Goal: Ask a question: Seek information or help from site administrators or community

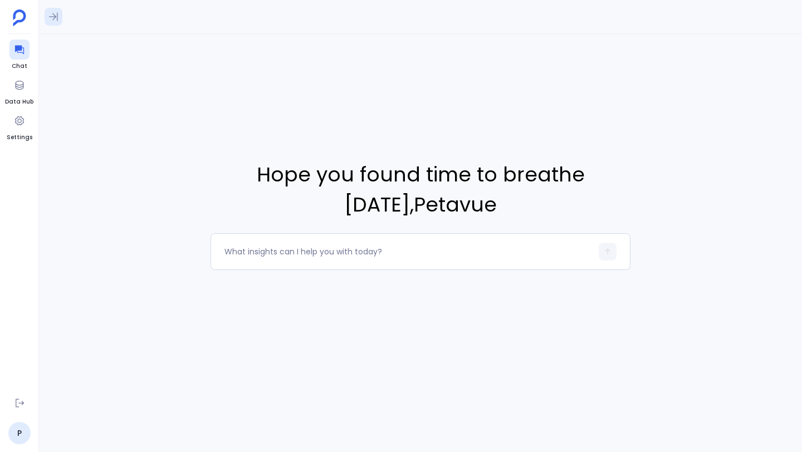
click at [52, 18] on icon at bounding box center [53, 16] width 11 height 11
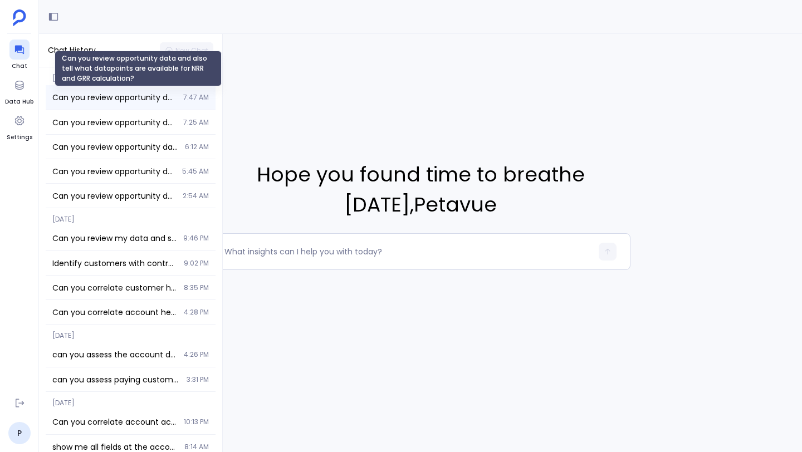
click at [97, 97] on span "Can you review opportunity data and also tell what datapoints are available for…" at bounding box center [114, 97] width 124 height 11
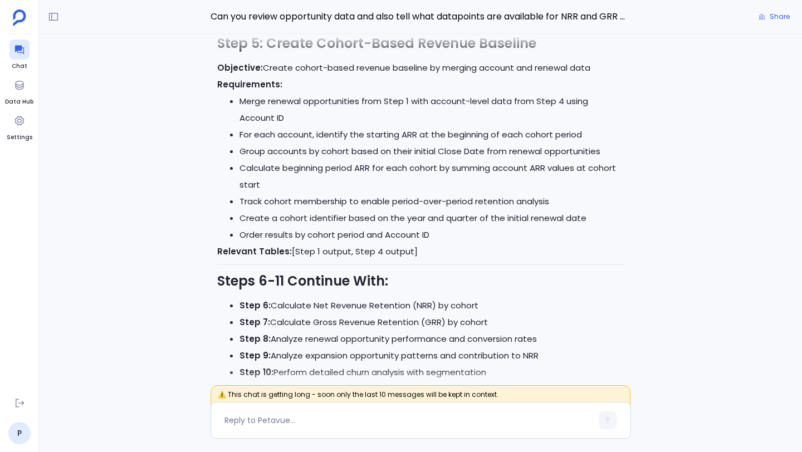
scroll to position [-10300, 0]
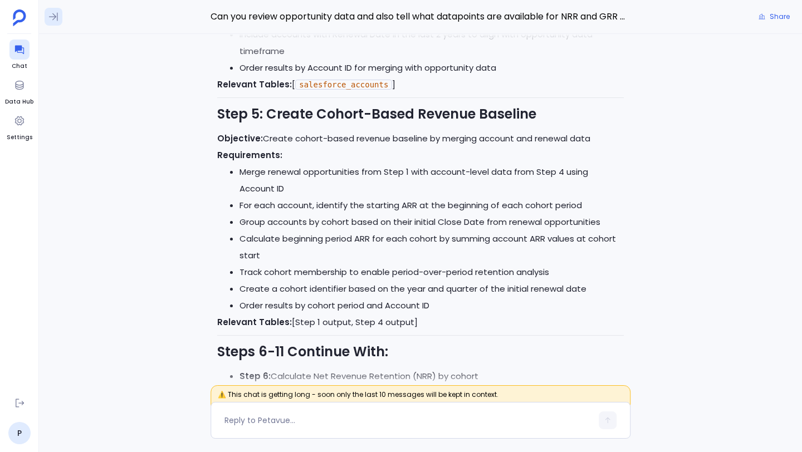
click at [56, 19] on icon at bounding box center [53, 16] width 11 height 11
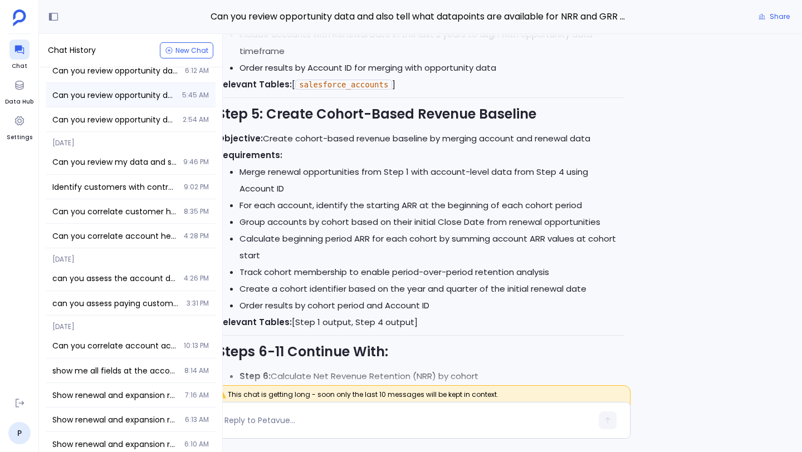
scroll to position [332, 0]
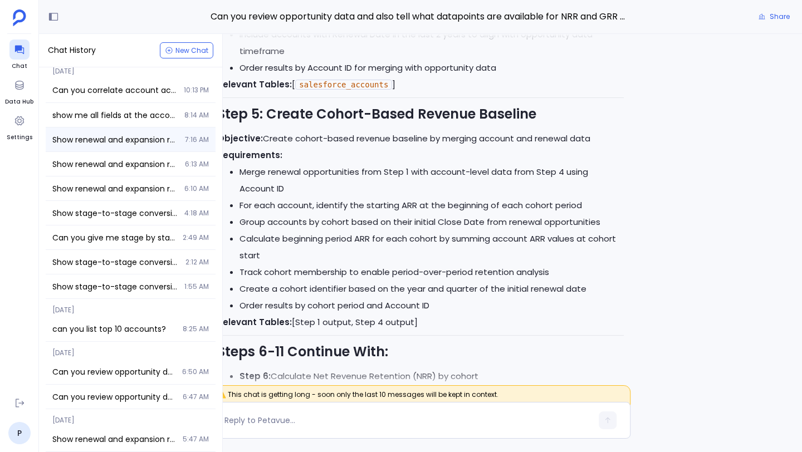
click at [202, 135] on span "7:16 AM" at bounding box center [197, 139] width 24 height 9
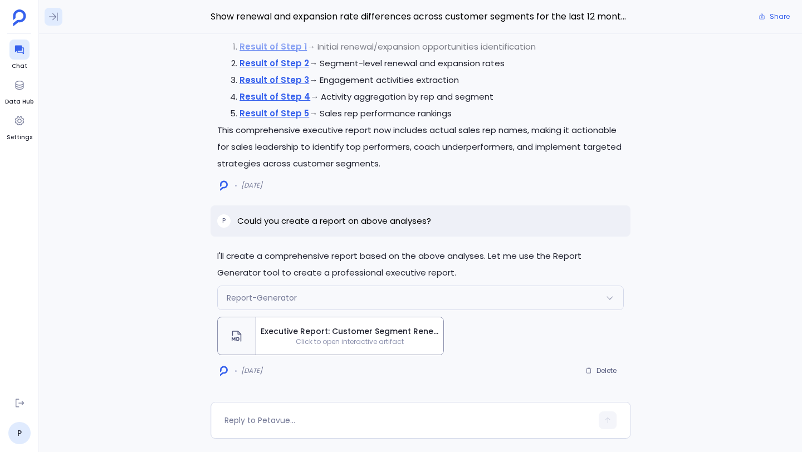
click at [48, 15] on icon at bounding box center [53, 16] width 11 height 11
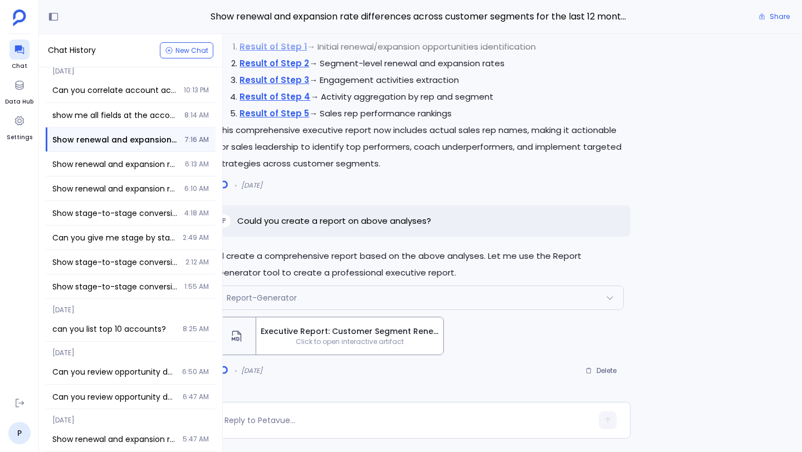
click at [696, 262] on div "I'll create a comprehensive report based on the above analyses. Let me use the …" at bounding box center [420, 218] width 763 height 368
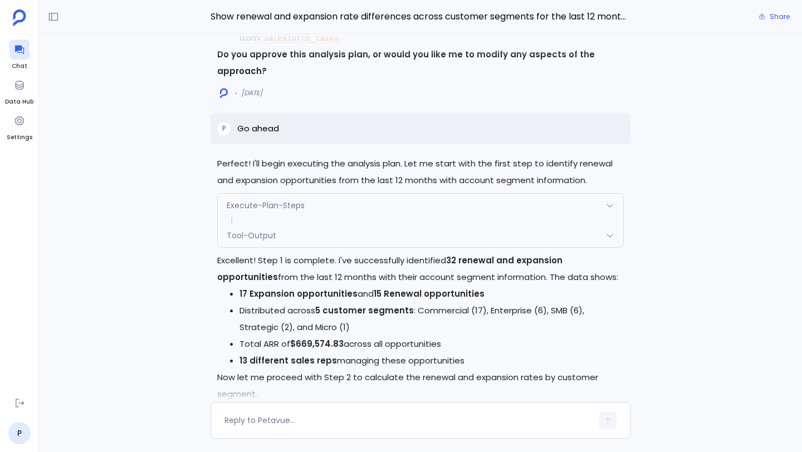
scroll to position [-6455, 0]
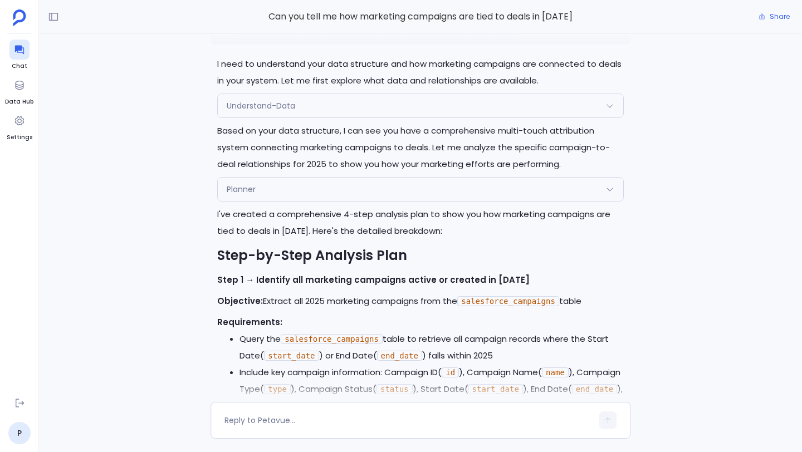
scroll to position [-3415, 0]
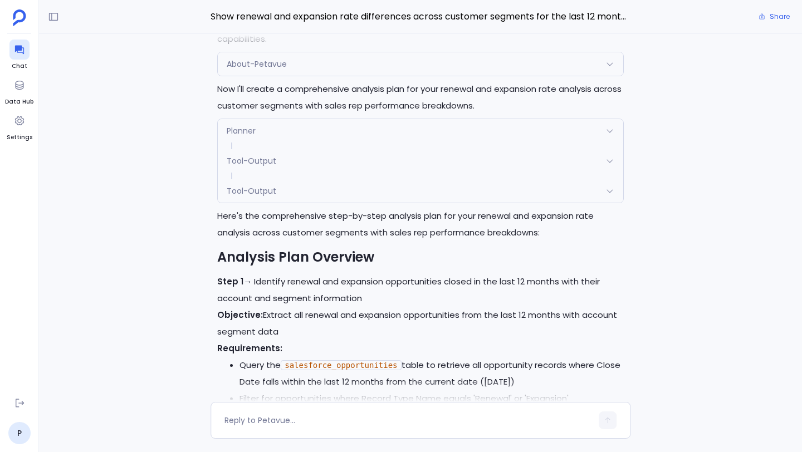
scroll to position [-8422, 0]
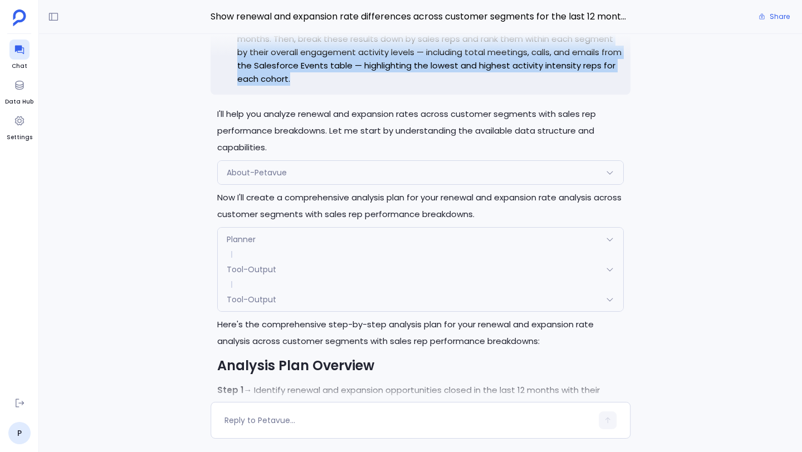
drag, startPoint x: 238, startPoint y: 70, endPoint x: 359, endPoint y: 122, distance: 131.7
click at [359, 86] on p "Show renewal and expansion rate differences across customer segments for the la…" at bounding box center [430, 52] width 386 height 67
copy p "Show renewal and expansion rate differences across customer segments for the la…"
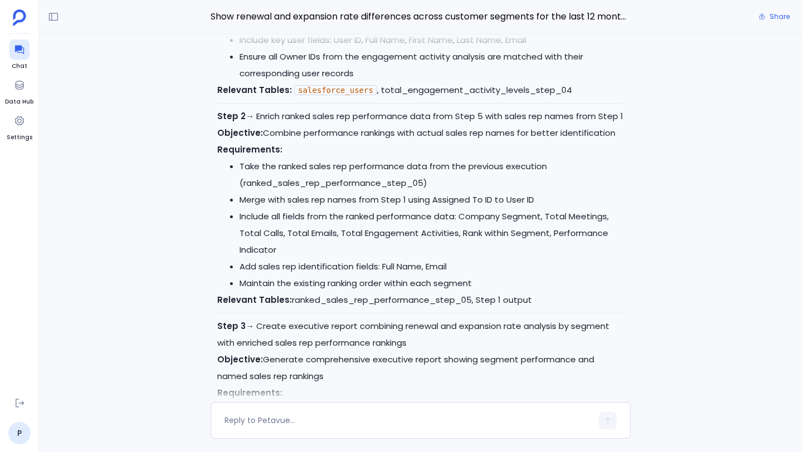
scroll to position [-2714, 0]
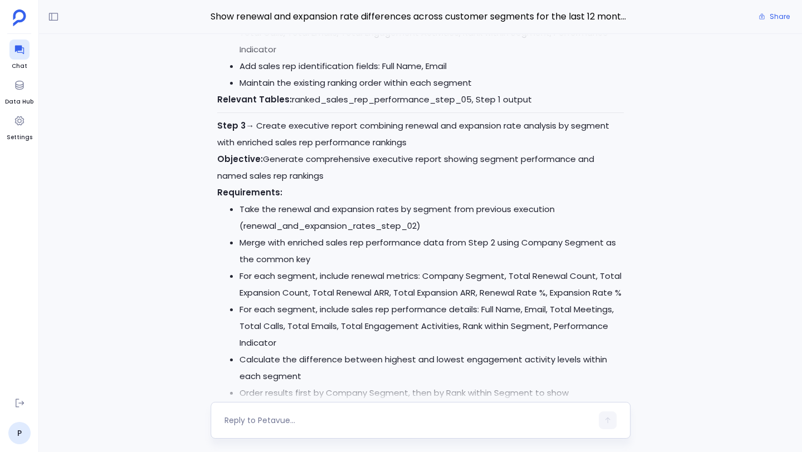
click at [318, 351] on div at bounding box center [407, 420] width 367 height 18
click at [316, 351] on textarea at bounding box center [407, 420] width 367 height 11
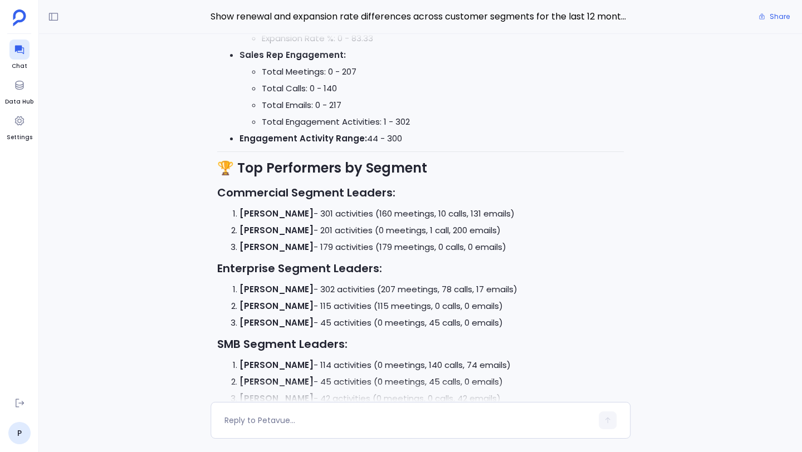
scroll to position [-448, 0]
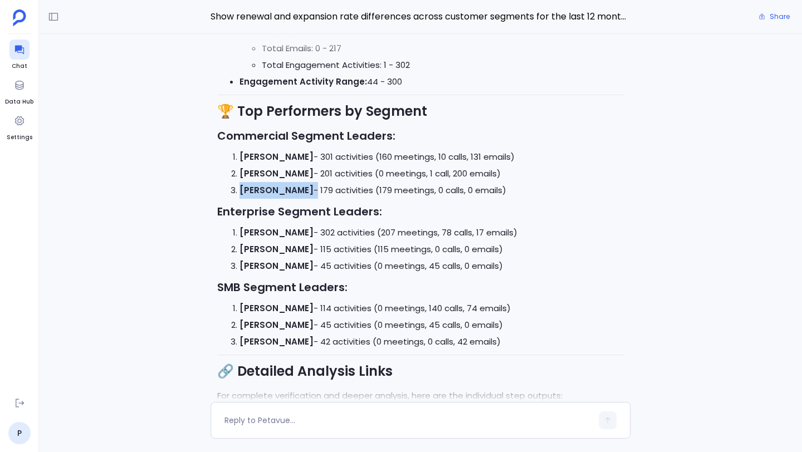
drag, startPoint x: 298, startPoint y: 194, endPoint x: 239, endPoint y: 188, distance: 59.3
click at [239, 188] on li "Katie Kalafus - 179 activities (179 meetings, 0 calls, 0 emails)" at bounding box center [431, 190] width 384 height 17
copy li "Katie Kalafus"
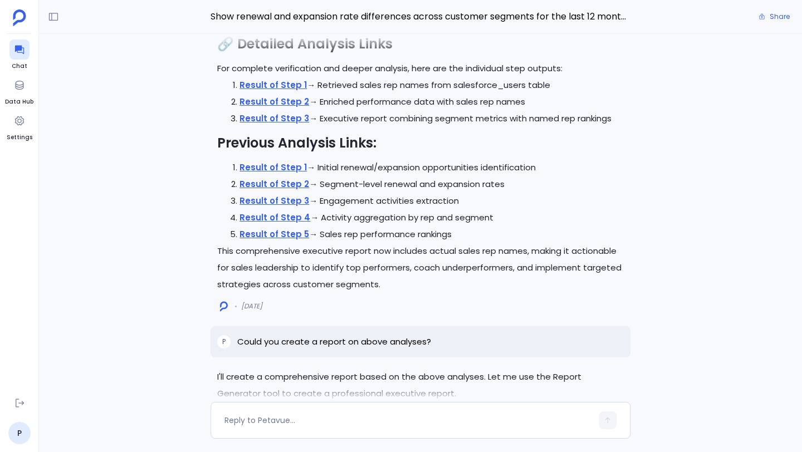
scroll to position [0, 0]
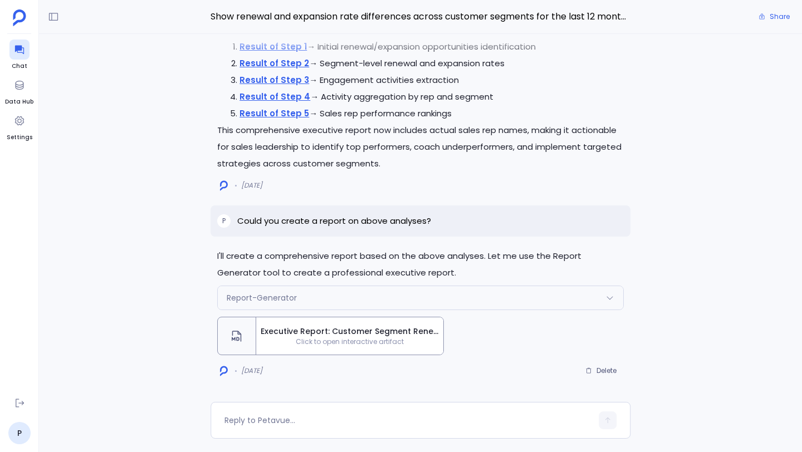
click at [313, 345] on span "Click to open interactive artifact" at bounding box center [349, 341] width 187 height 9
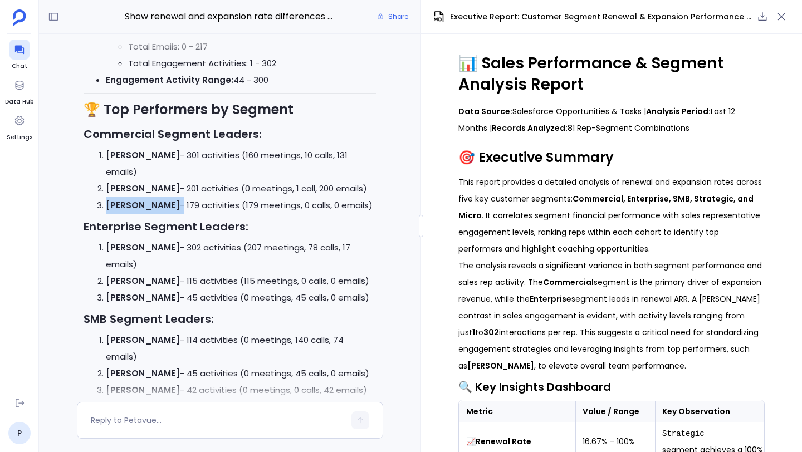
scroll to position [-823, 0]
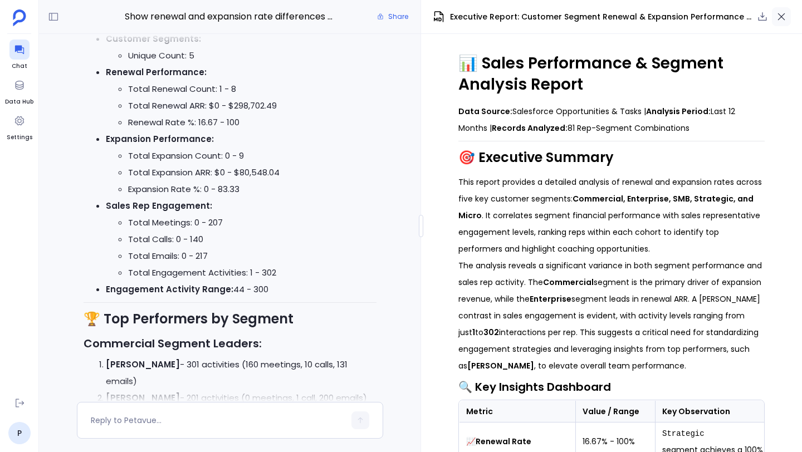
click at [668, 13] on icon "button" at bounding box center [781, 16] width 7 height 7
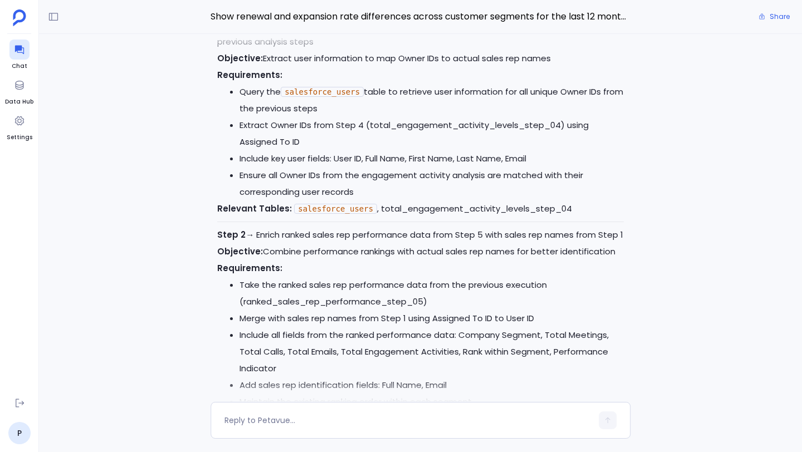
scroll to position [-2931, 0]
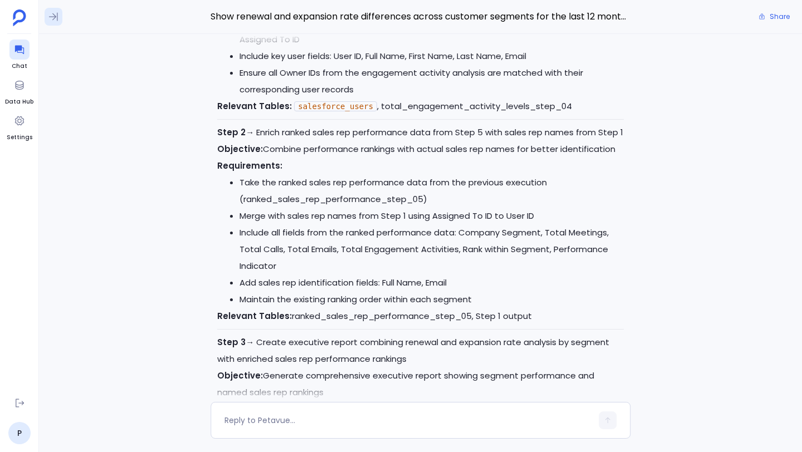
click at [53, 17] on icon at bounding box center [53, 17] width 9 height 8
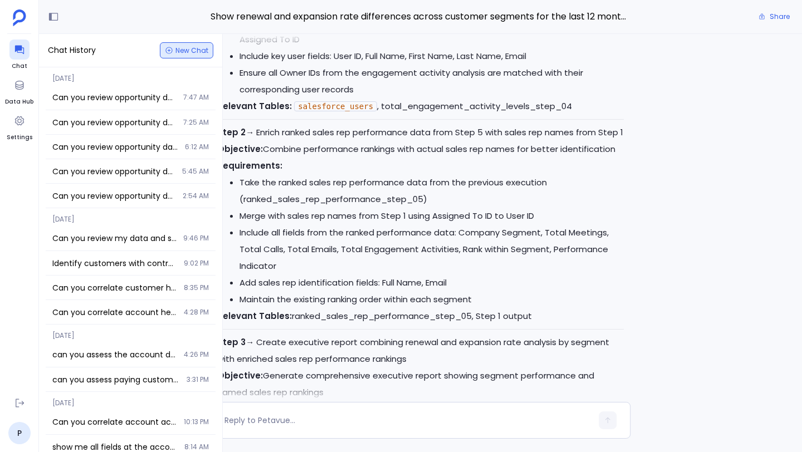
click at [187, 51] on span "New Chat" at bounding box center [191, 50] width 33 height 7
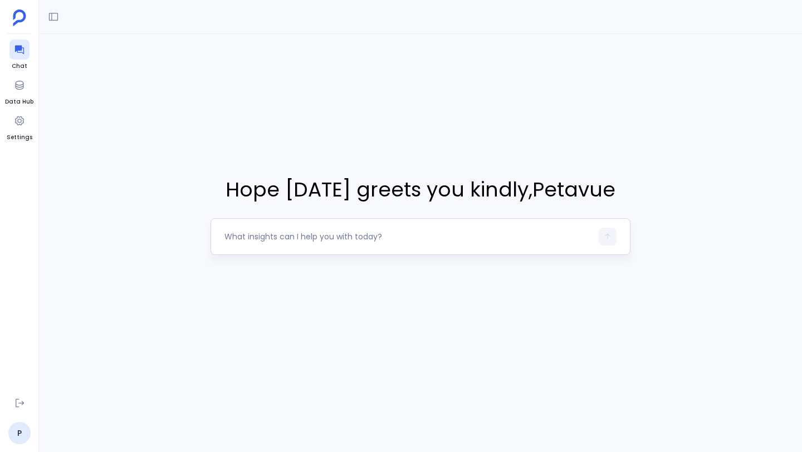
click at [298, 242] on textarea at bounding box center [407, 236] width 367 height 11
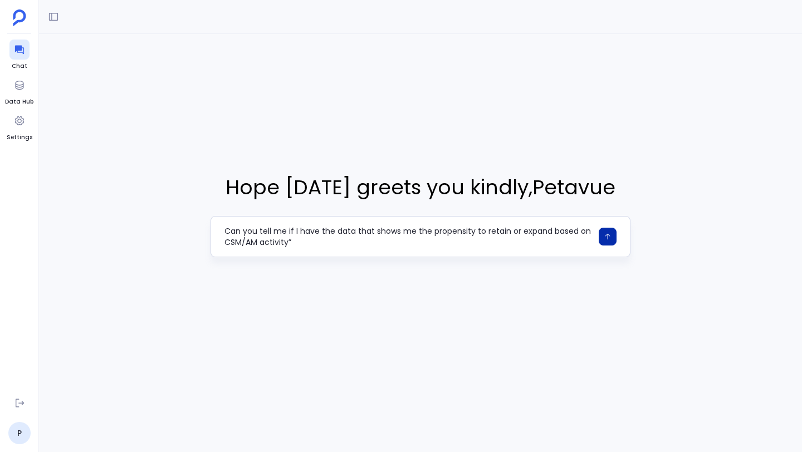
type textarea "Can you tell me if I have the data that shows me the propensity to retain or ex…"
click at [612, 246] on button "button" at bounding box center [607, 237] width 18 height 18
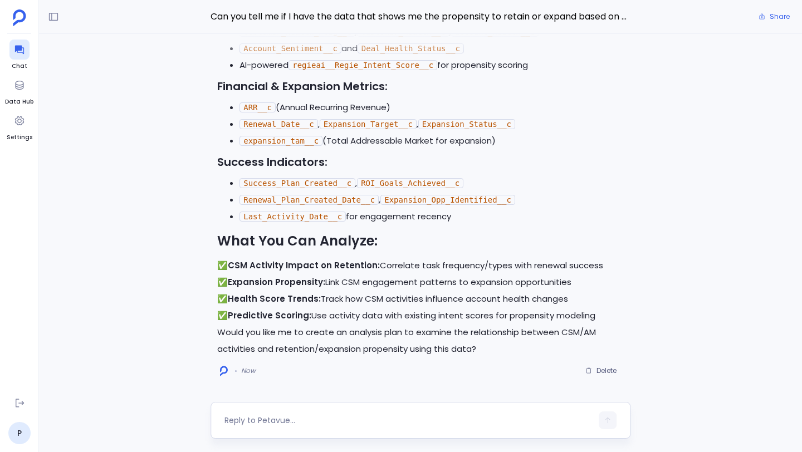
click at [375, 351] on textarea at bounding box center [407, 420] width 367 height 11
type textarea "yes"
click at [612, 351] on button "button" at bounding box center [607, 420] width 18 height 18
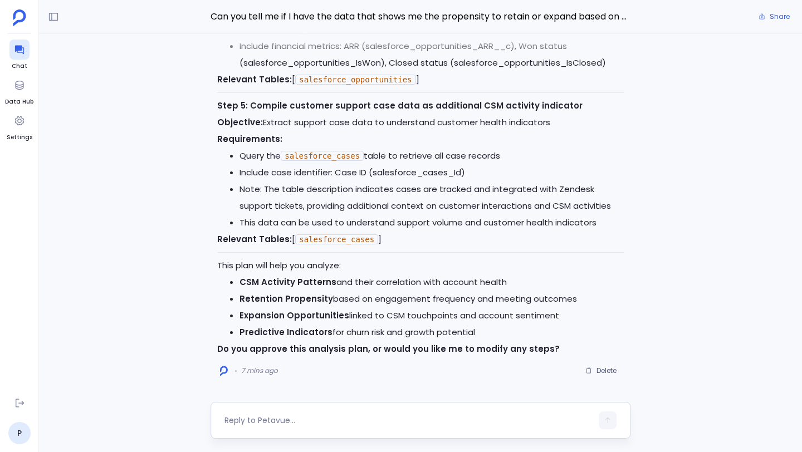
click at [352, 351] on div at bounding box center [407, 420] width 367 height 18
click at [339, 351] on textarea at bounding box center [407, 420] width 367 height 11
type textarea "approve"
click at [608, 351] on button "button" at bounding box center [607, 420] width 18 height 18
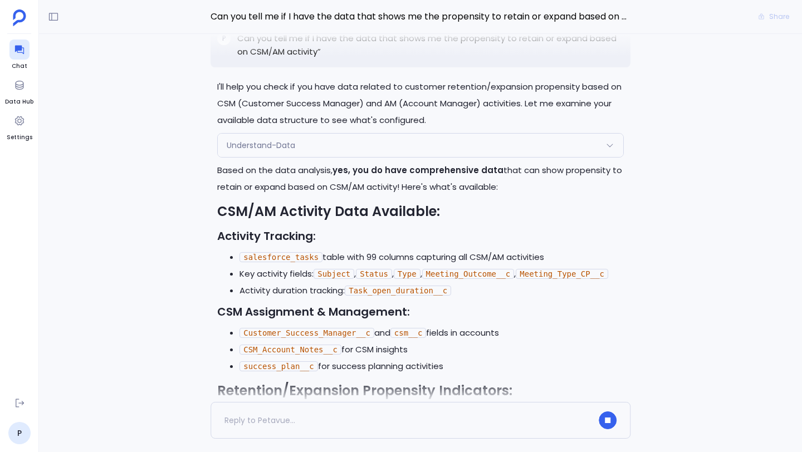
scroll to position [-2656, 0]
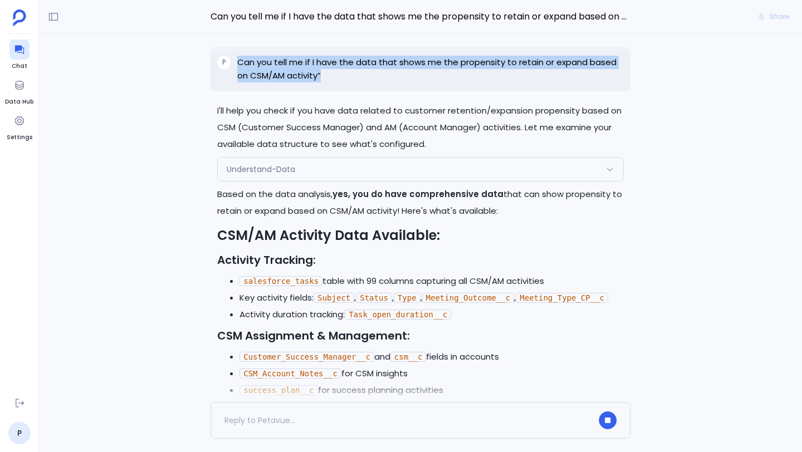
drag, startPoint x: 239, startPoint y: 73, endPoint x: 326, endPoint y: 83, distance: 87.4
click at [326, 82] on p "Can you tell me if I have the data that shows me the propensity to retain or ex…" at bounding box center [430, 69] width 386 height 27
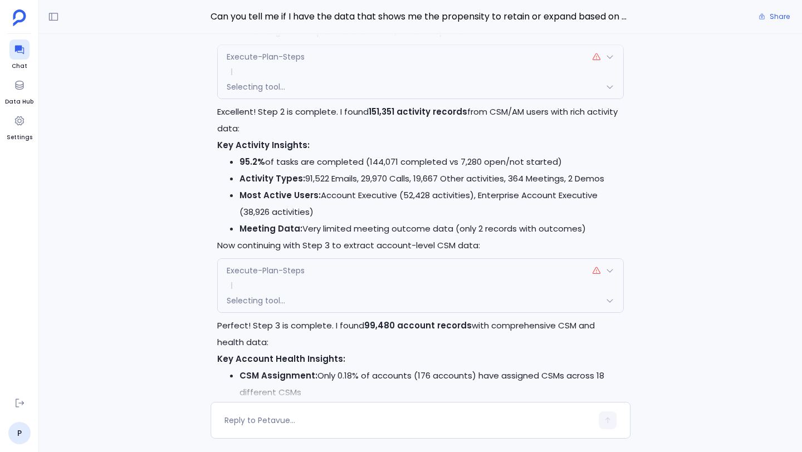
scroll to position [0, 0]
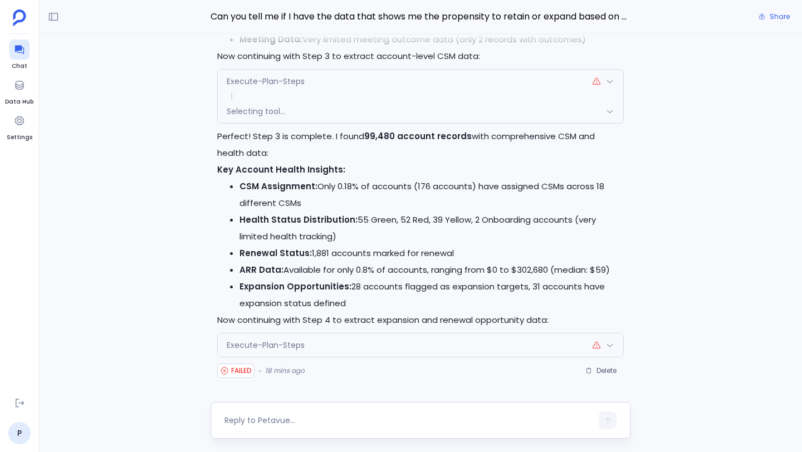
click at [354, 351] on textarea at bounding box center [407, 420] width 367 height 11
click at [331, 351] on textarea at bounding box center [407, 420] width 367 height 11
click at [57, 21] on icon at bounding box center [53, 16] width 11 height 11
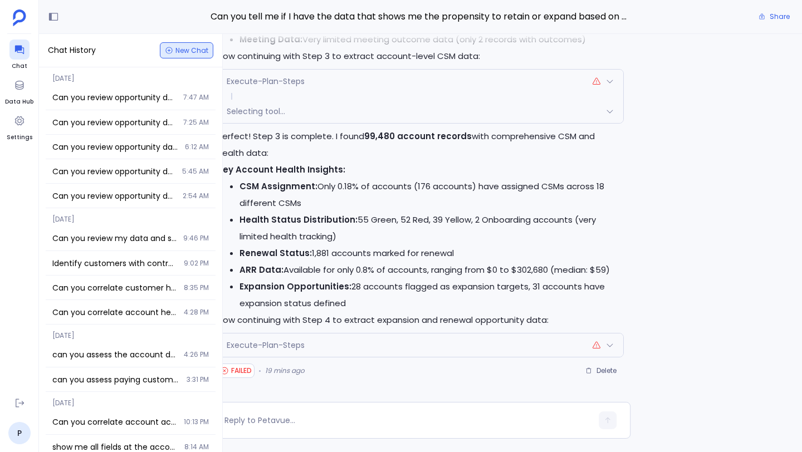
click at [171, 47] on icon "button" at bounding box center [169, 50] width 8 height 8
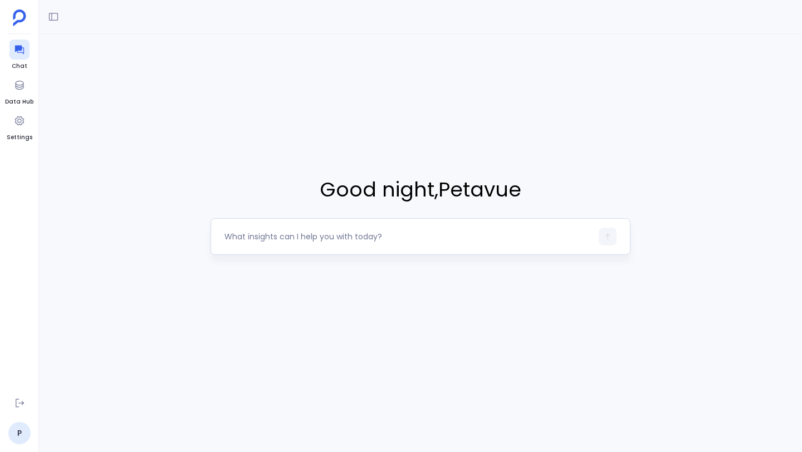
click at [298, 237] on textarea at bounding box center [407, 236] width 367 height 11
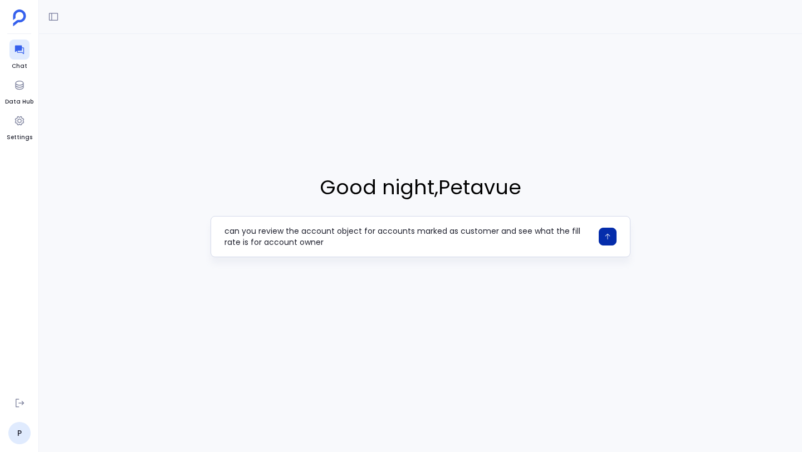
type textarea "can you review the account object for accounts marked as customer and see what …"
click at [604, 236] on icon "button" at bounding box center [607, 237] width 8 height 8
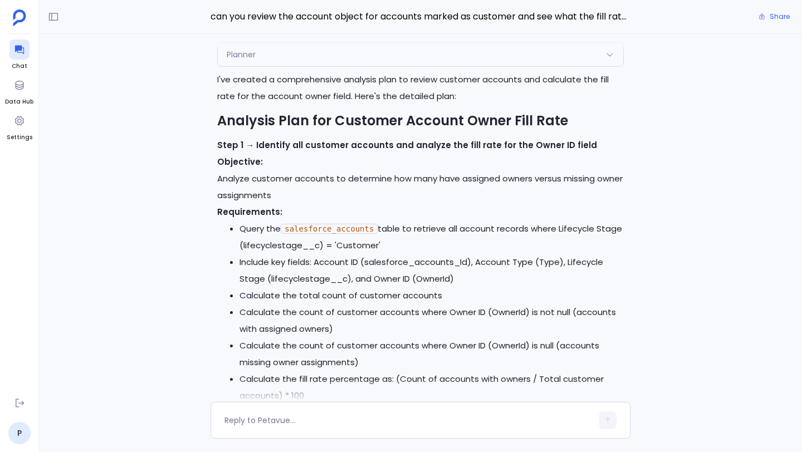
scroll to position [-81, 0]
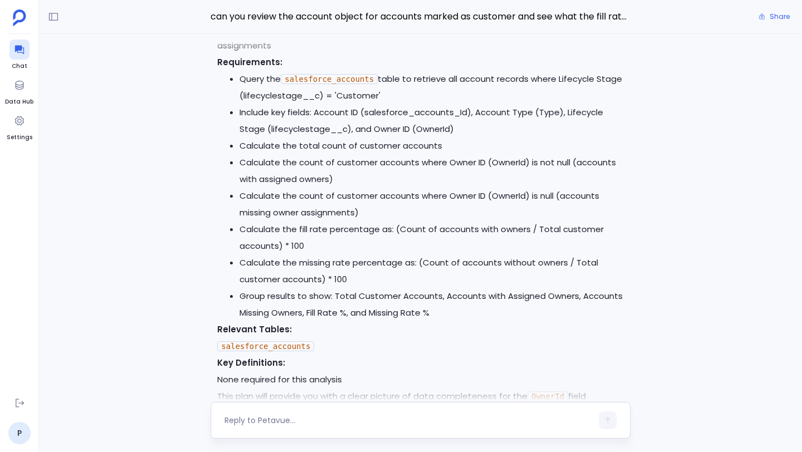
click at [332, 351] on textarea at bounding box center [407, 420] width 367 height 11
type textarea "approve"
click at [610, 351] on icon "button" at bounding box center [607, 420] width 8 height 8
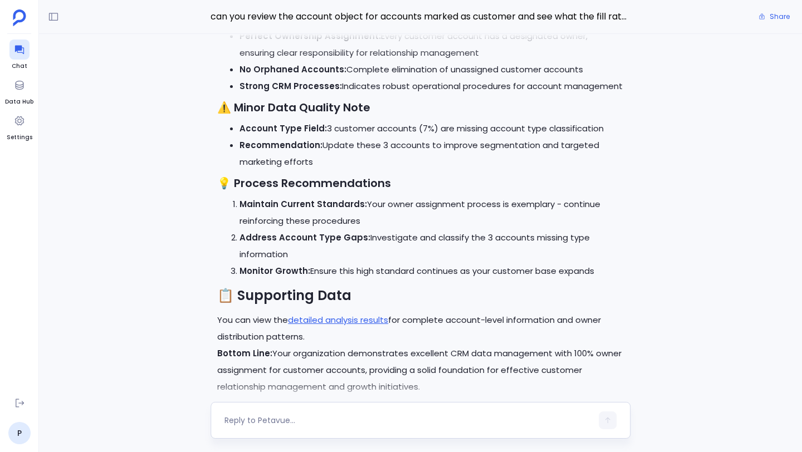
scroll to position [0, 0]
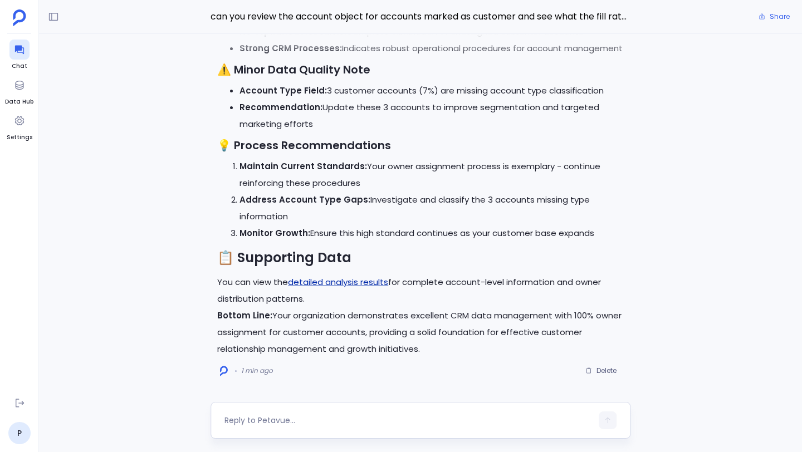
click at [329, 281] on link "detailed analysis results" at bounding box center [338, 282] width 100 height 12
click at [418, 351] on textarea at bounding box center [407, 420] width 367 height 11
type textarea "can you correlate activities by these owners with retention rates?"
click at [611, 351] on button "button" at bounding box center [607, 420] width 18 height 18
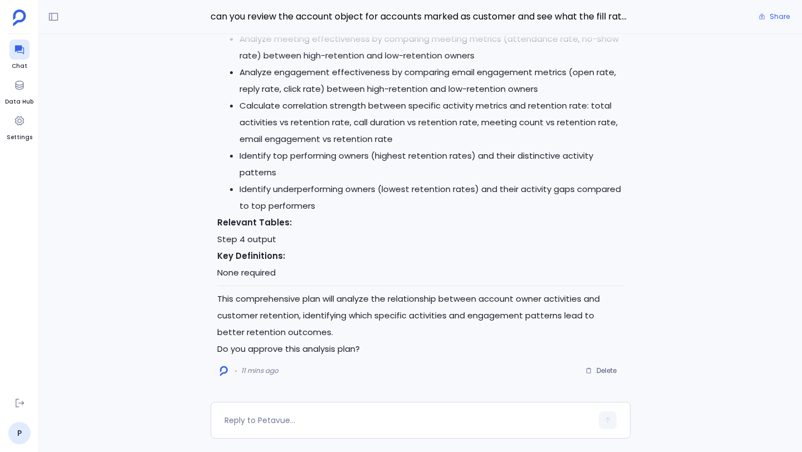
click at [305, 351] on textarea at bounding box center [407, 420] width 367 height 11
type textarea "approve"
click at [604, 351] on icon "button" at bounding box center [607, 420] width 8 height 8
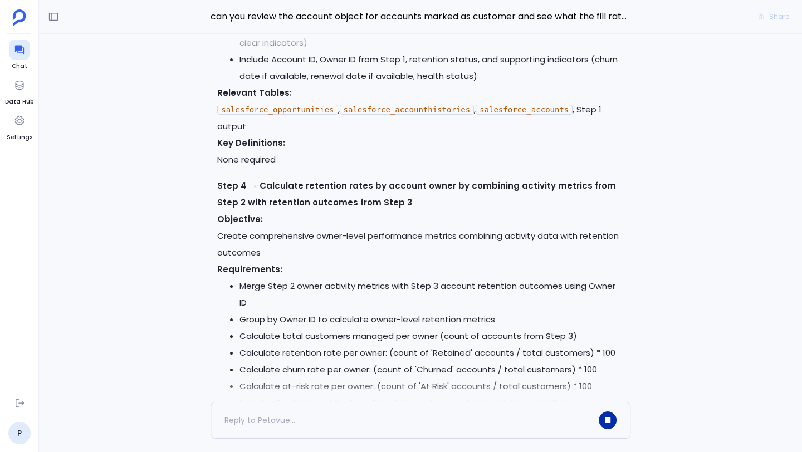
scroll to position [-791, 0]
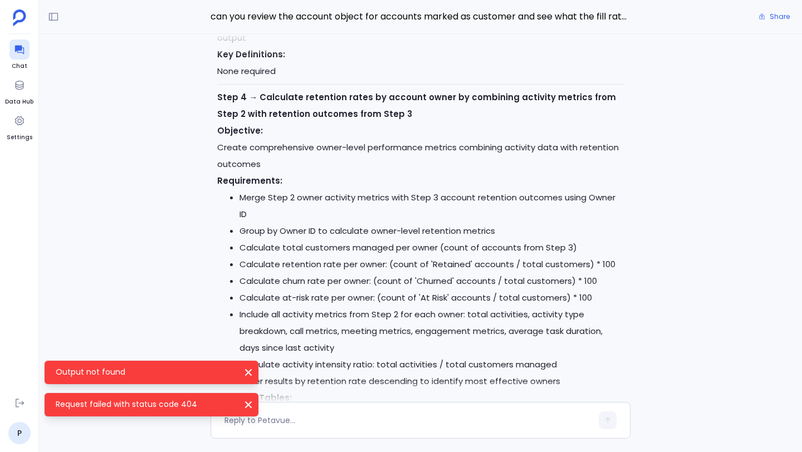
click at [251, 351] on icon "Request failed with status code 404" at bounding box center [248, 404] width 11 height 11
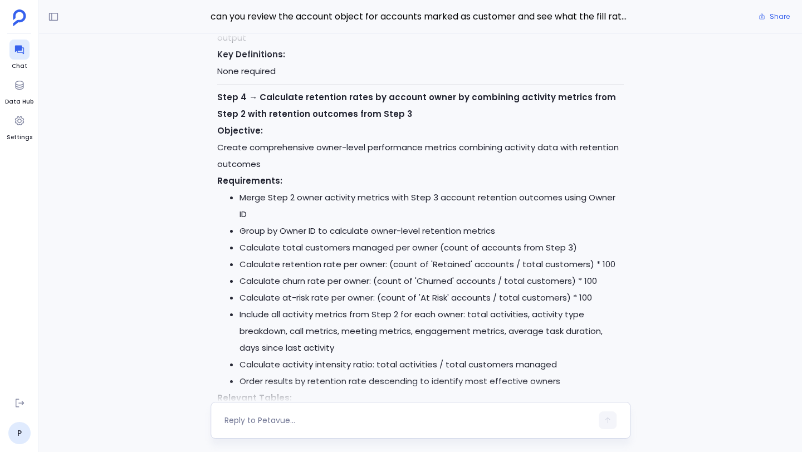
click at [247, 351] on div at bounding box center [420, 420] width 420 height 37
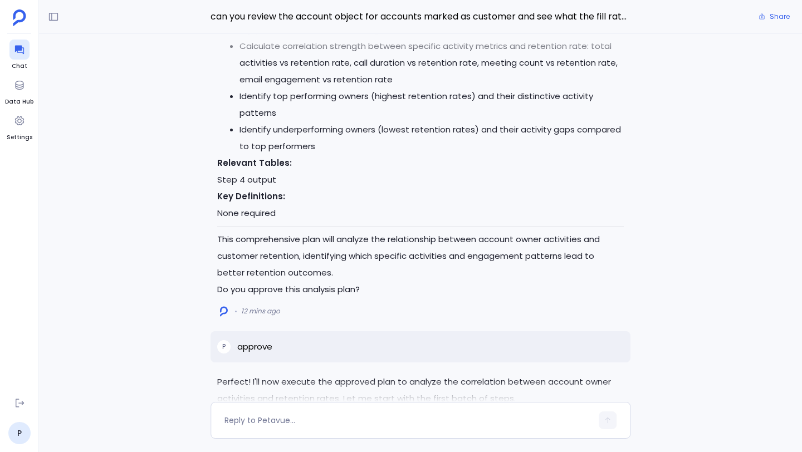
scroll to position [0, 0]
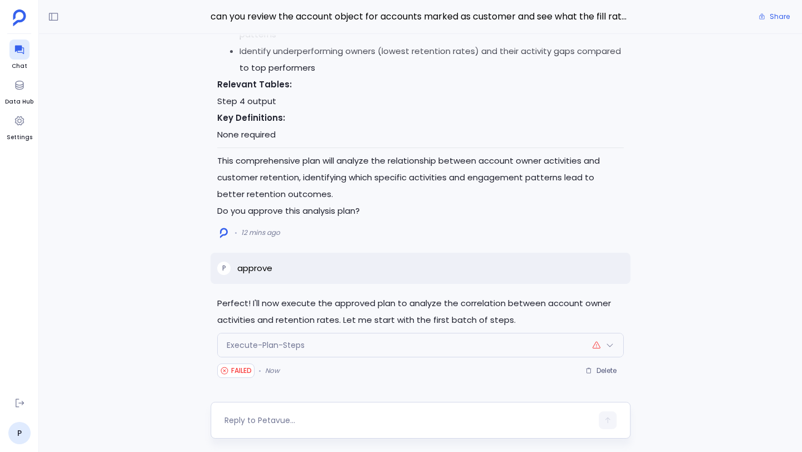
click at [277, 351] on textarea at bounding box center [407, 420] width 367 height 11
type textarea "approve"
click at [606, 351] on icon "button" at bounding box center [607, 420] width 8 height 8
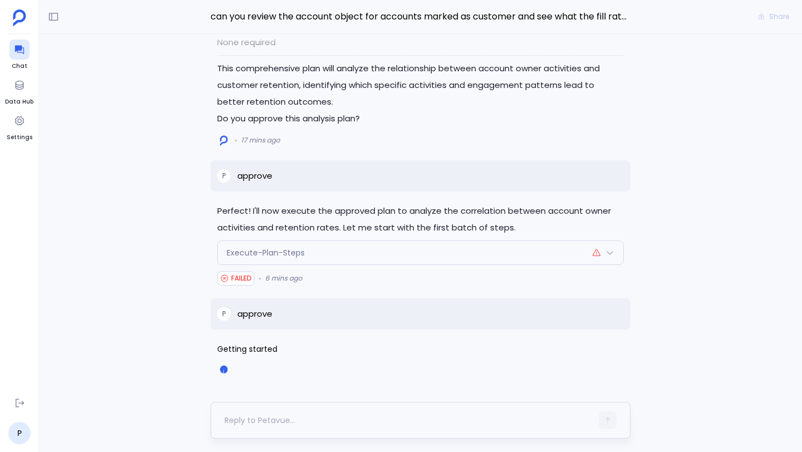
click at [412, 351] on div at bounding box center [407, 420] width 367 height 18
click at [482, 351] on div at bounding box center [407, 420] width 367 height 18
click at [330, 351] on div at bounding box center [420, 420] width 420 height 37
click at [328, 351] on div at bounding box center [407, 420] width 367 height 18
click at [58, 15] on icon at bounding box center [53, 16] width 11 height 11
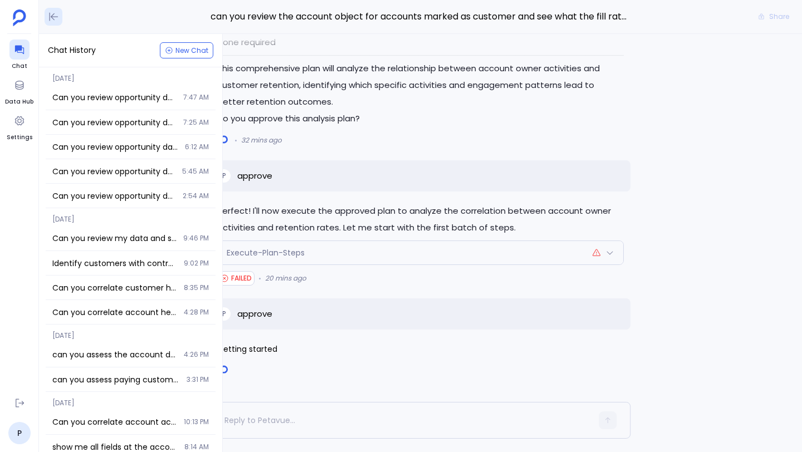
click at [55, 18] on icon at bounding box center [53, 16] width 11 height 11
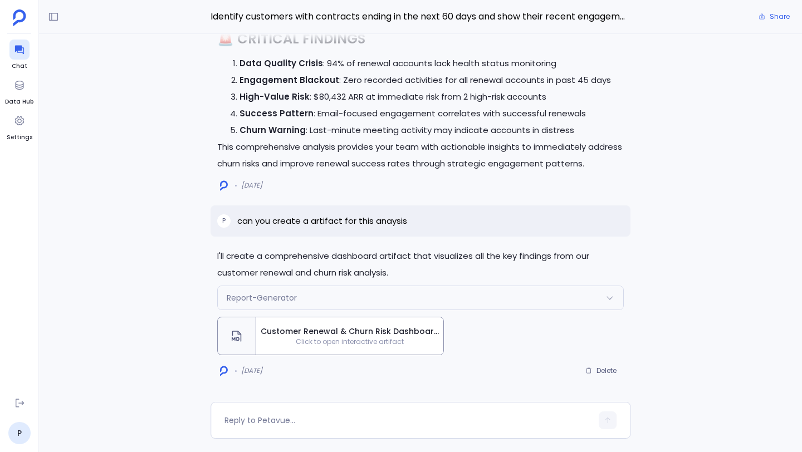
click at [295, 335] on span "Customer Renewal & Churn Risk Dashboard" at bounding box center [350, 332] width 178 height 12
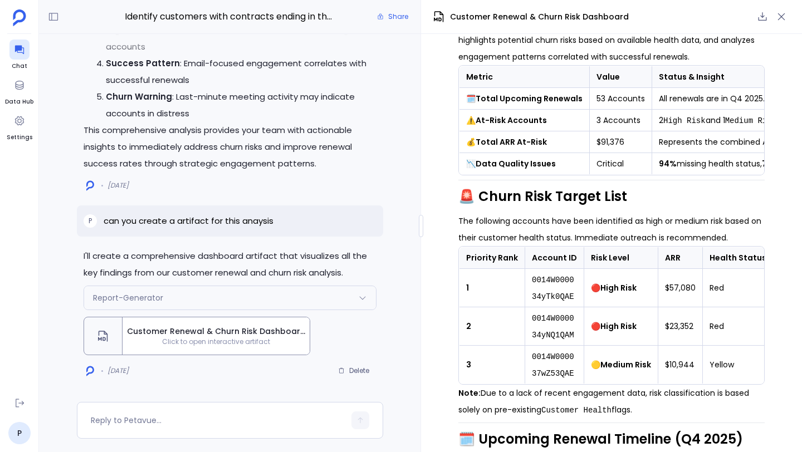
scroll to position [192, 0]
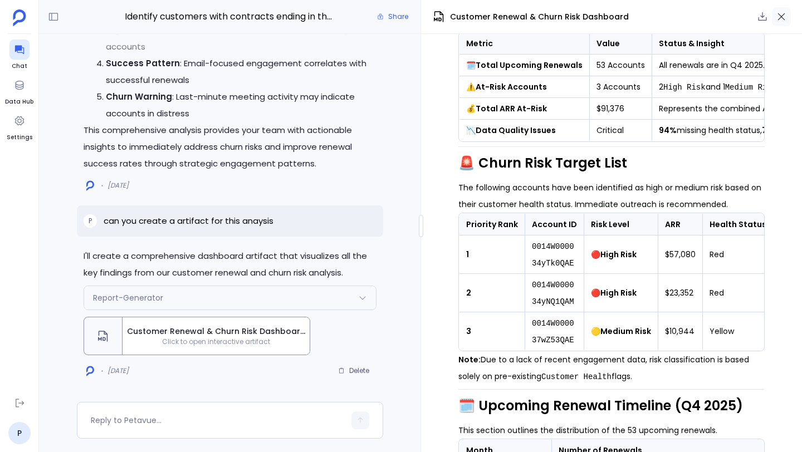
click at [784, 15] on icon "button" at bounding box center [781, 16] width 11 height 11
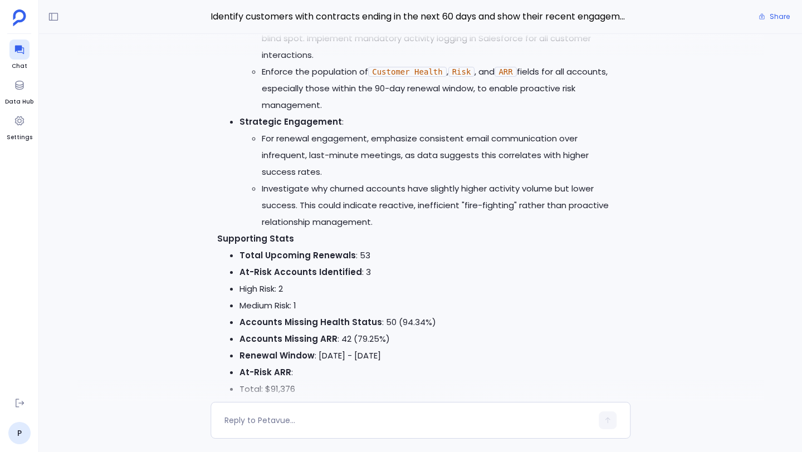
scroll to position [-927, 0]
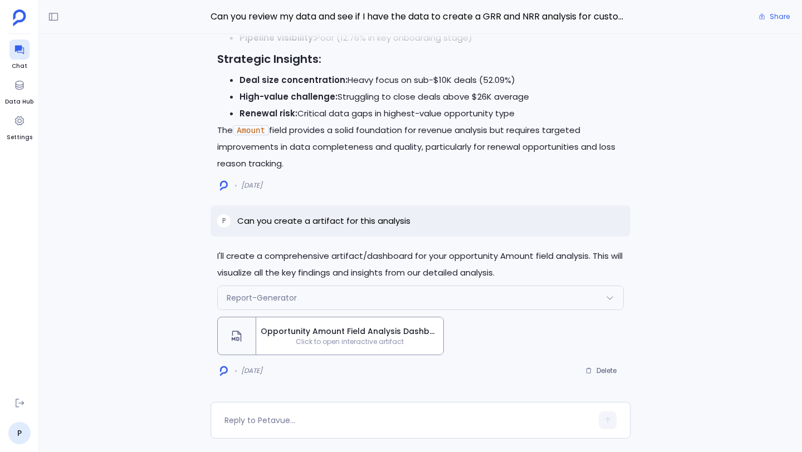
click at [315, 336] on span "Opportunity Amount Field Analysis Dashboard" at bounding box center [350, 332] width 178 height 12
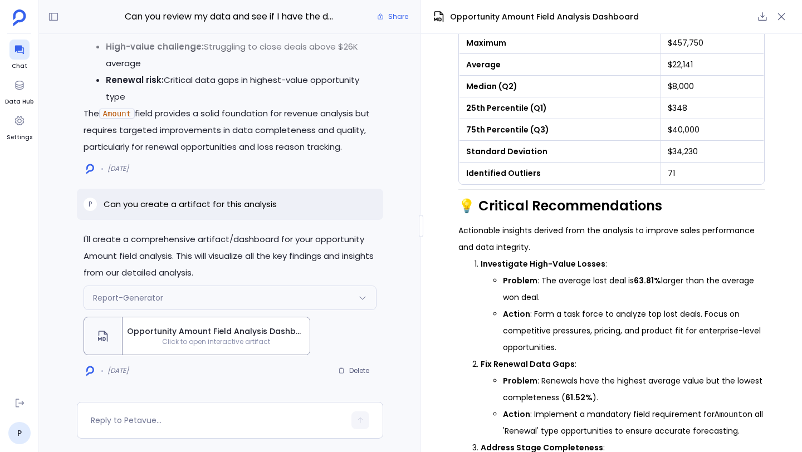
scroll to position [2376, 0]
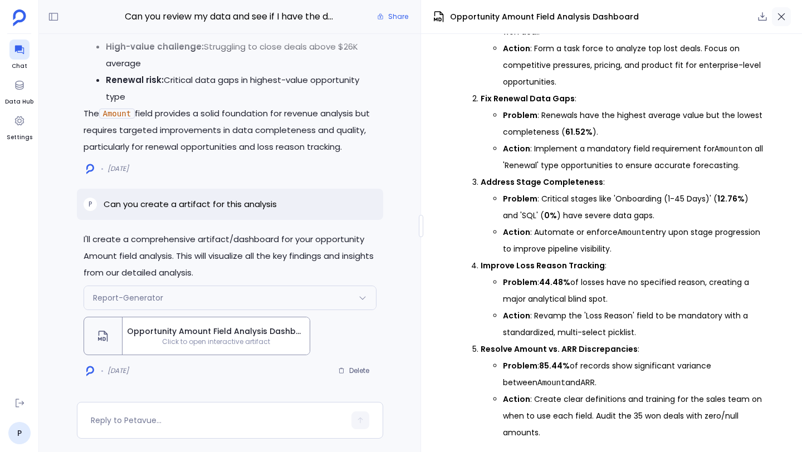
click at [787, 13] on button "button" at bounding box center [781, 16] width 19 height 19
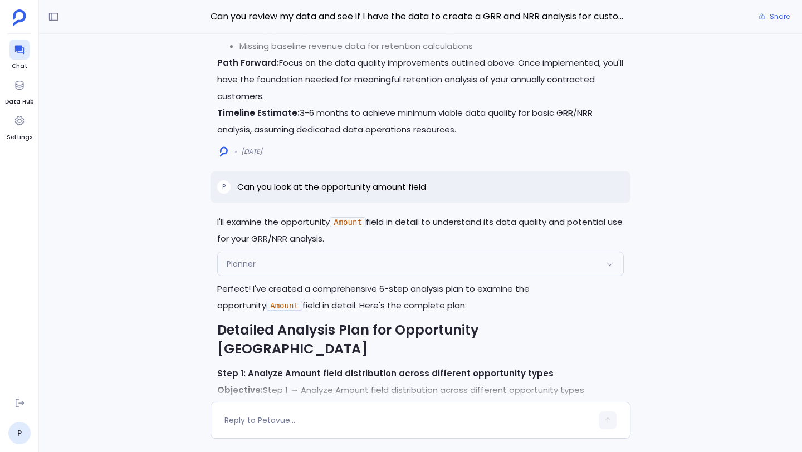
scroll to position [-5975, 0]
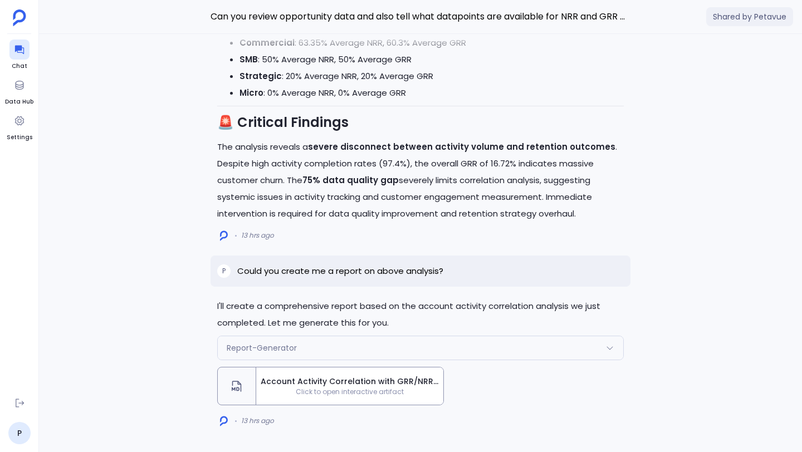
click at [326, 382] on span "Account Activity Correlation with GRR/NRR Performance Analysis Report" at bounding box center [350, 382] width 178 height 12
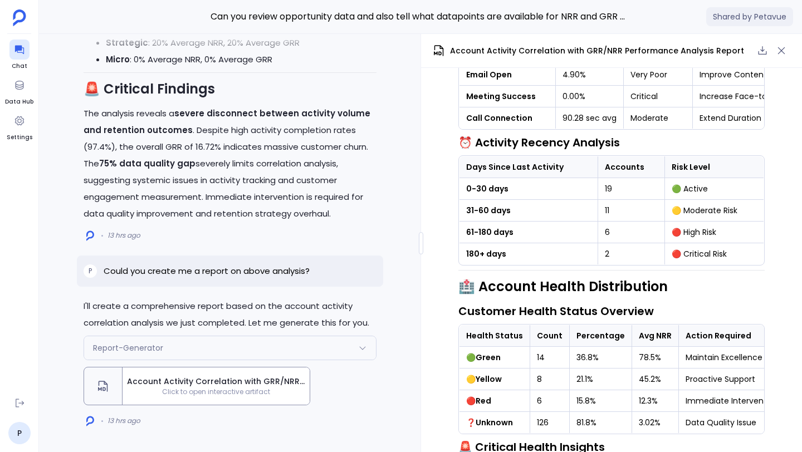
scroll to position [2085, 0]
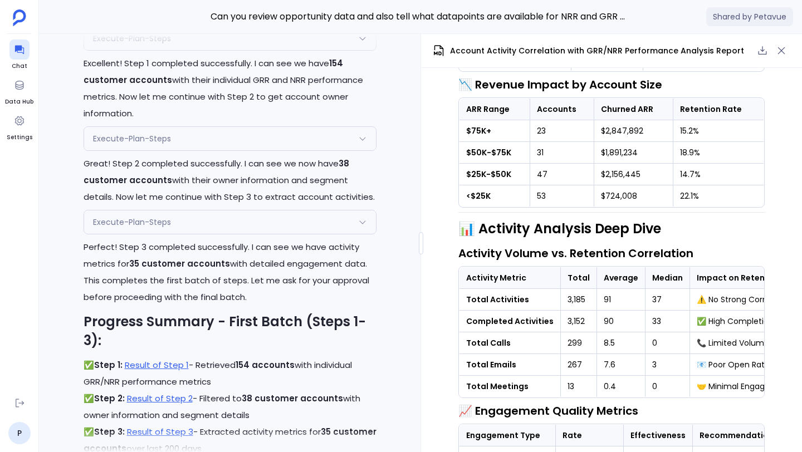
scroll to position [-3699, 0]
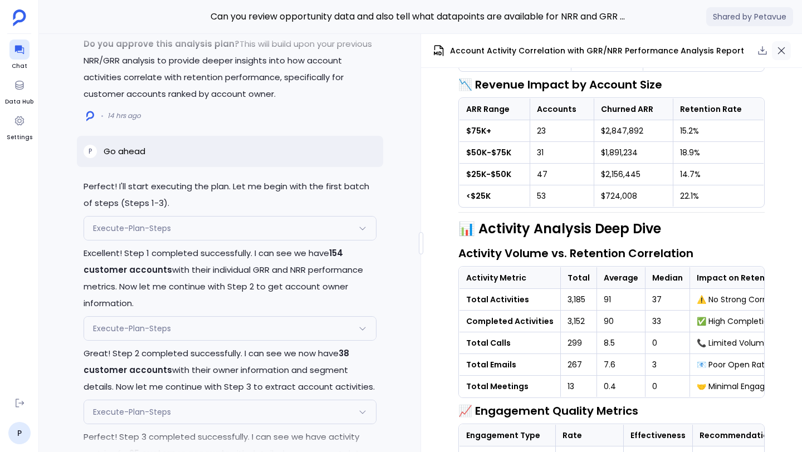
click at [786, 53] on icon "button" at bounding box center [781, 50] width 11 height 11
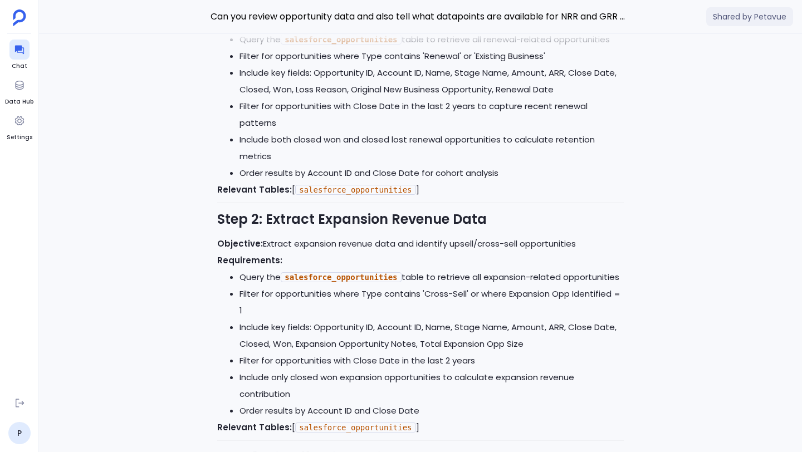
scroll to position [-10897, 0]
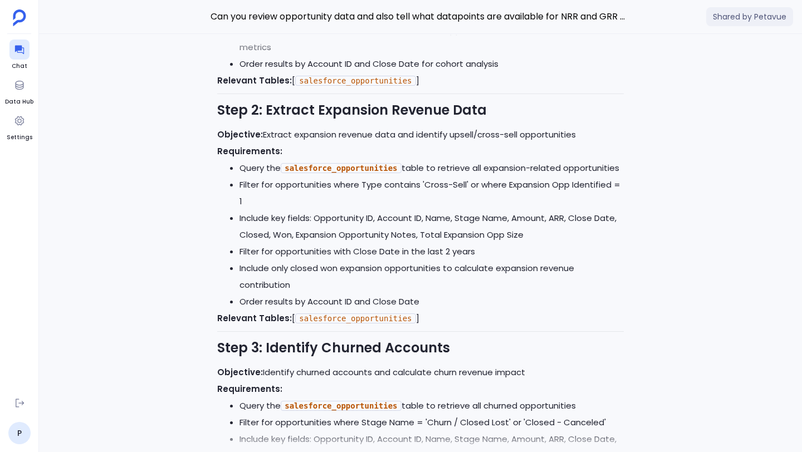
click at [194, 168] on div "I'll create a comprehensive report based on the account activity correlation an…" at bounding box center [420, 243] width 763 height 418
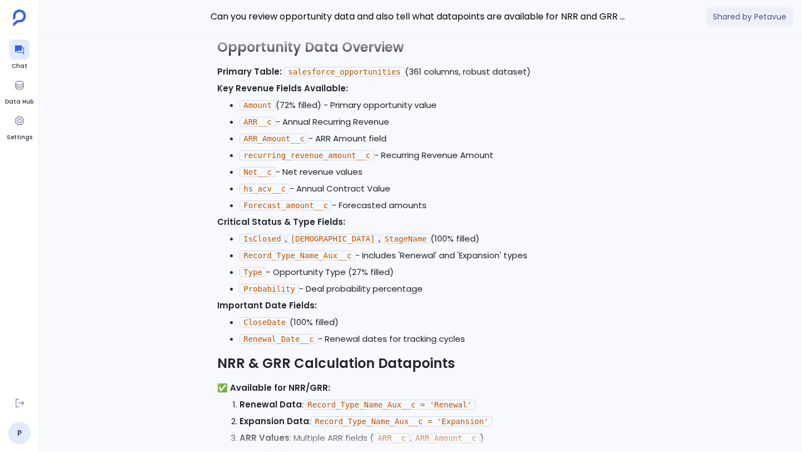
scroll to position [-12352, 0]
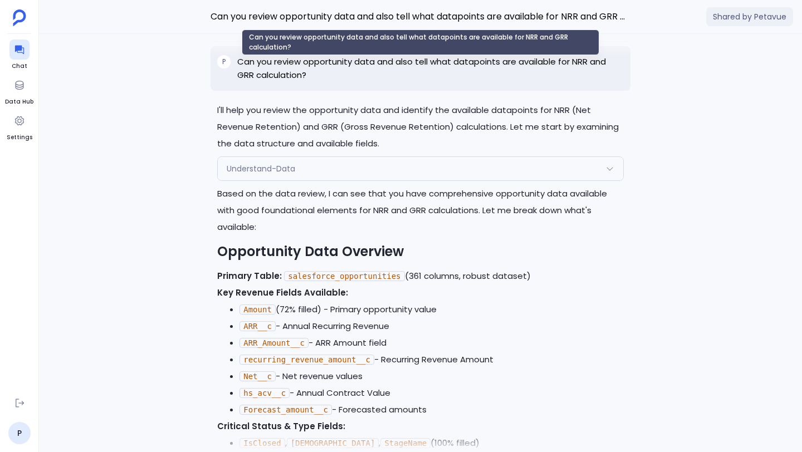
click at [214, 19] on span "Can you review opportunity data and also tell what datapoints are available for…" at bounding box center [420, 16] width 420 height 14
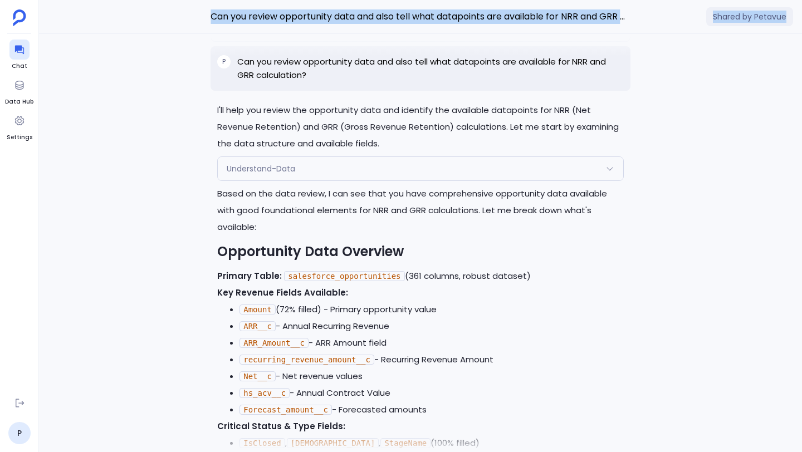
drag, startPoint x: 212, startPoint y: 18, endPoint x: 432, endPoint y: 31, distance: 220.8
click at [432, 31] on div "Can you review opportunity data and also tell what datapoints are available for…" at bounding box center [420, 17] width 763 height 34
copy div "Can you review opportunity data and also tell what datapoints are available for…"
click at [21, 51] on icon at bounding box center [19, 49] width 11 height 11
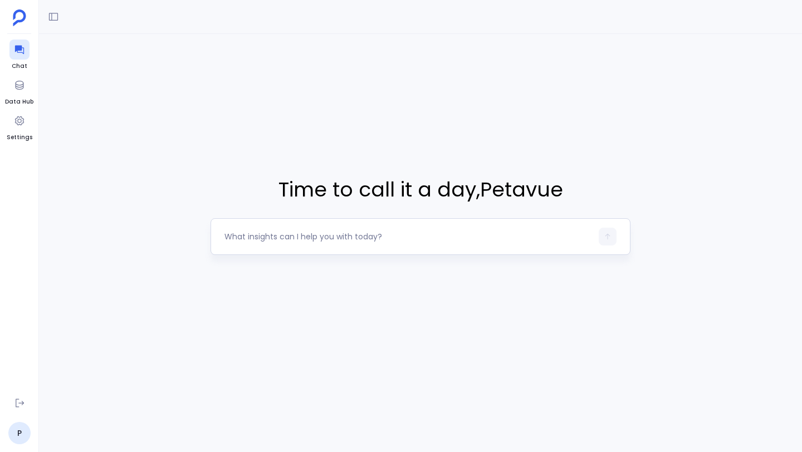
click at [301, 237] on textarea at bounding box center [407, 236] width 367 height 11
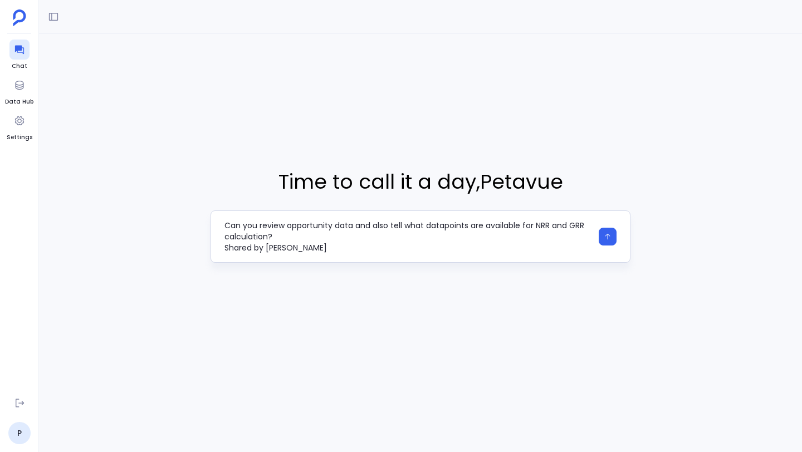
drag, startPoint x: 305, startPoint y: 249, endPoint x: 229, endPoint y: 251, distance: 75.7
click at [229, 251] on textarea "Can you review opportunity data and also tell what datapoints are available for…" at bounding box center [407, 236] width 367 height 33
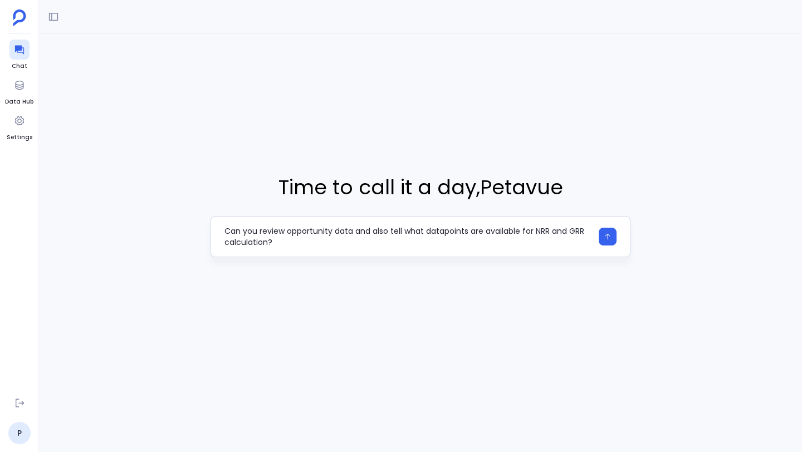
click at [303, 242] on textarea "Can you review opportunity data and also tell what datapoints are available for…" at bounding box center [407, 236] width 367 height 22
drag, startPoint x: 278, startPoint y: 243, endPoint x: 511, endPoint y: 240, distance: 232.7
click at [511, 240] on textarea "Can you review opportunity data and also tell what datapoints are available for…" at bounding box center [407, 236] width 367 height 22
type textarea "Can you review opportunity data and also tell what datapoints are available for…"
click at [606, 244] on button "button" at bounding box center [607, 237] width 18 height 18
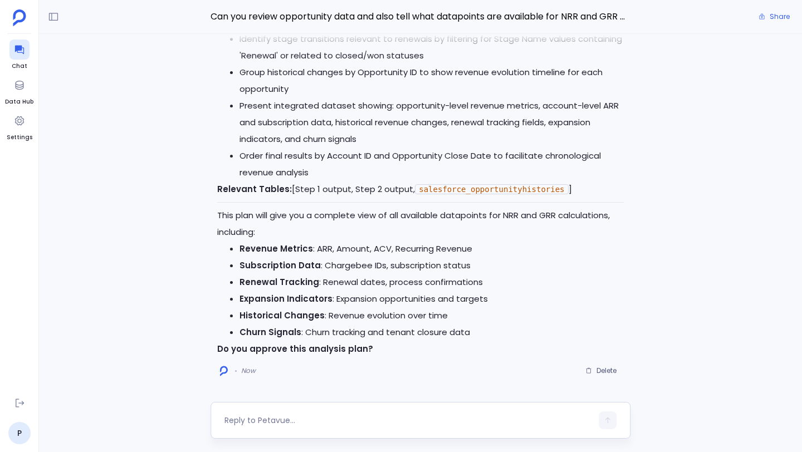
click at [383, 419] on textarea at bounding box center [407, 420] width 367 height 11
type textarea "approve"
click at [607, 416] on icon "button" at bounding box center [607, 420] width 8 height 8
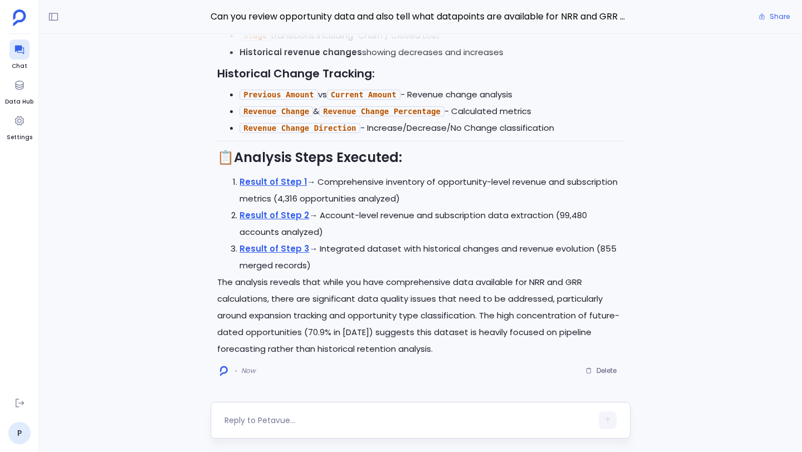
click at [327, 423] on textarea at bounding box center [407, 420] width 367 height 11
type textarea "can you present this analysis in a table"
click at [611, 422] on button "button" at bounding box center [607, 420] width 18 height 18
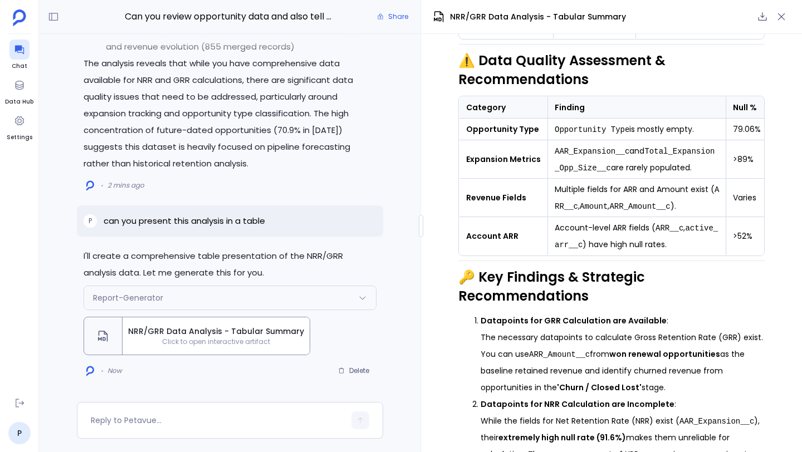
scroll to position [1330, 0]
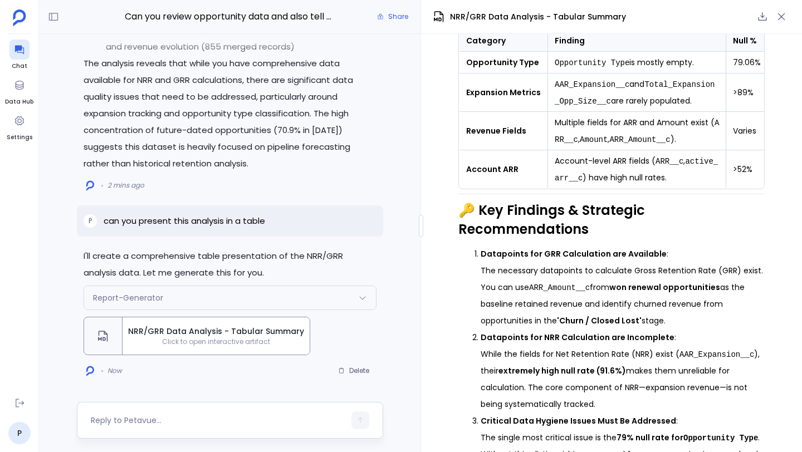
click at [291, 422] on textarea at bounding box center [218, 420] width 254 height 11
click at [243, 421] on textarea at bounding box center [218, 420] width 254 height 11
type textarea "can you analyze if there is a correlation with activity and expansion revenue i…"
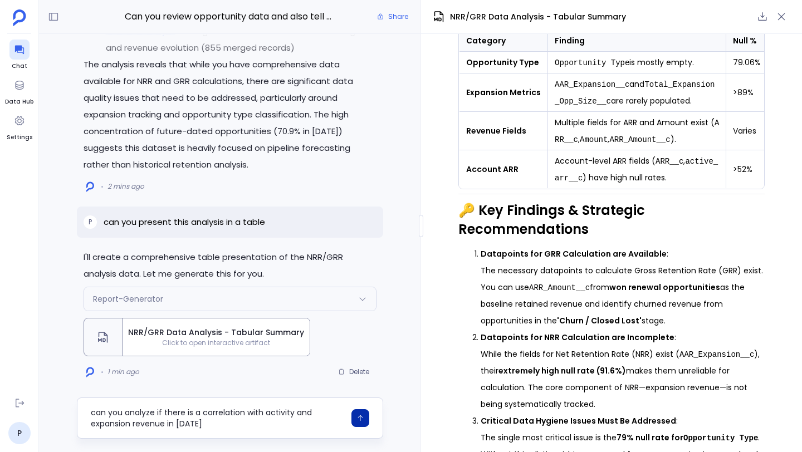
click at [359, 419] on icon "button" at bounding box center [360, 418] width 8 height 8
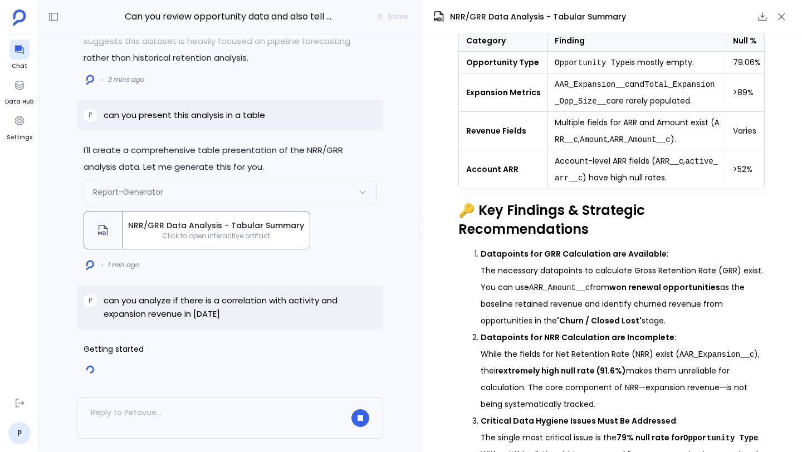
click at [784, 19] on icon "button" at bounding box center [781, 16] width 11 height 11
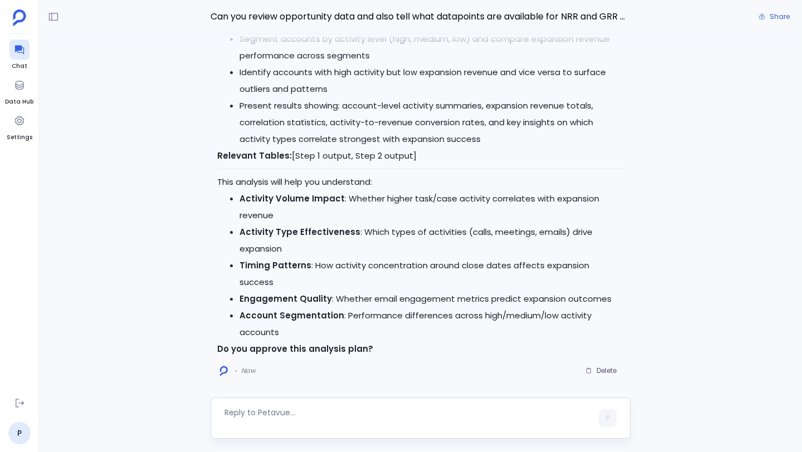
click at [292, 412] on textarea at bounding box center [407, 418] width 367 height 22
type textarea "approve"
click at [606, 421] on icon "button" at bounding box center [607, 420] width 8 height 8
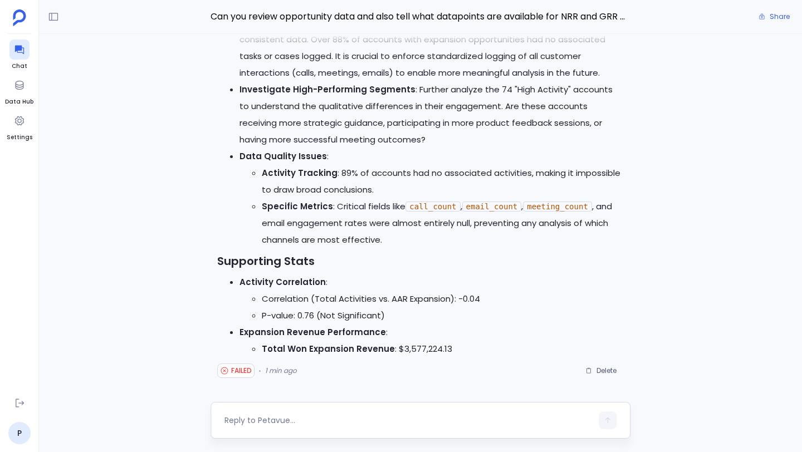
click at [348, 422] on textarea at bounding box center [407, 420] width 367 height 11
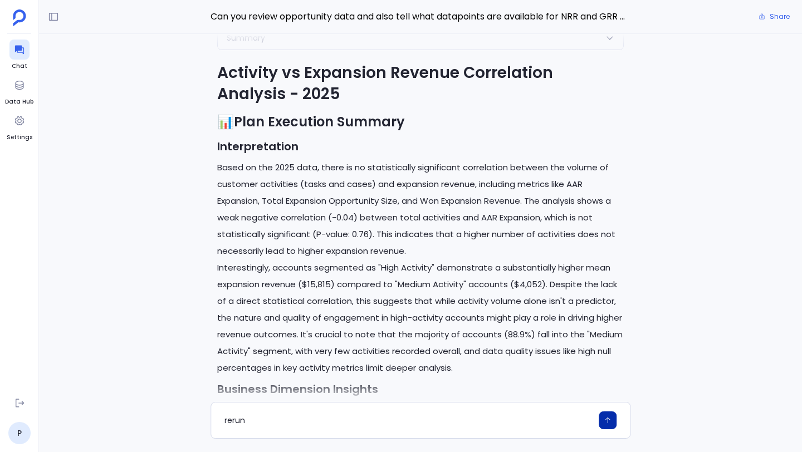
scroll to position [-807, 0]
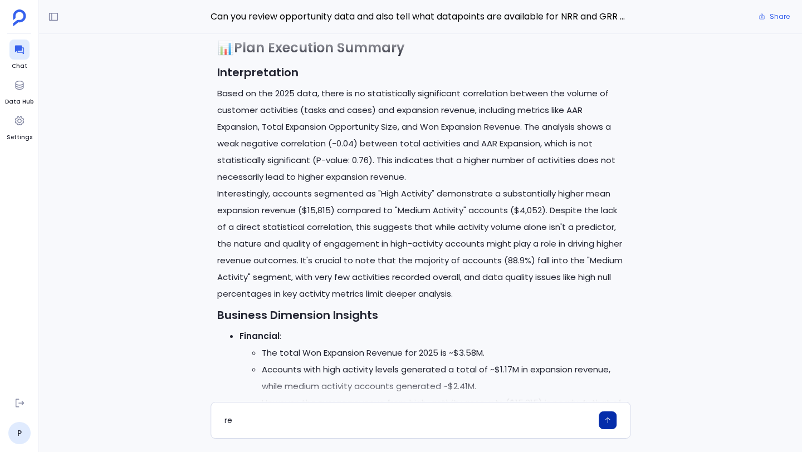
type textarea "r"
type textarea "can you create a table for this analysis"
click at [603, 422] on icon "button" at bounding box center [607, 420] width 8 height 8
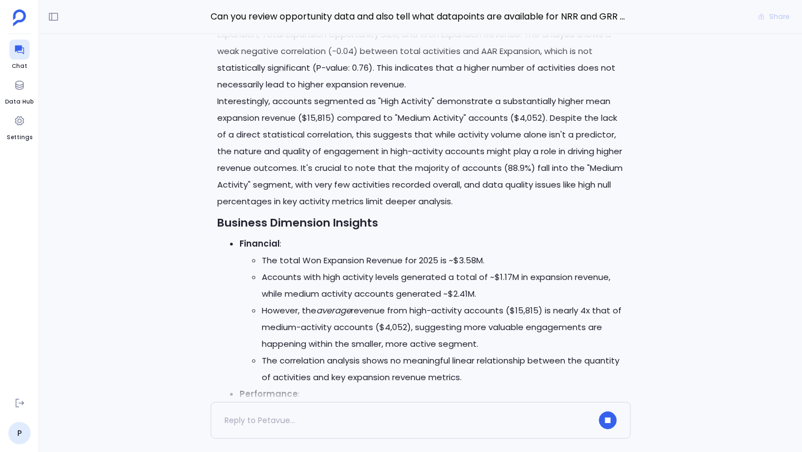
scroll to position [0, 0]
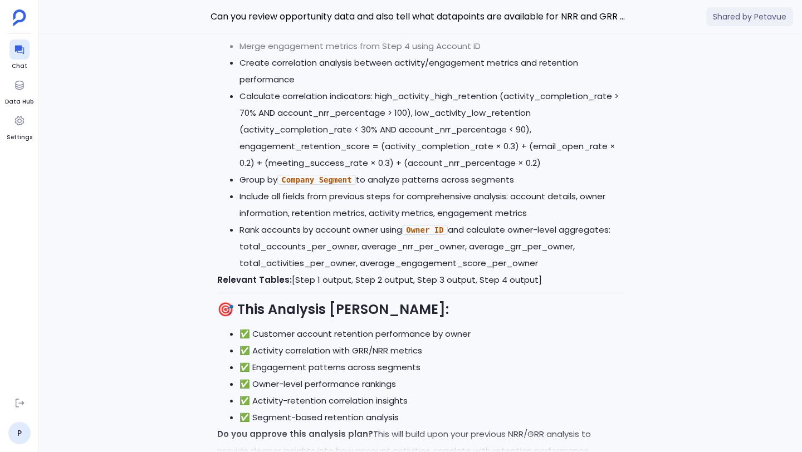
scroll to position [-3507, 0]
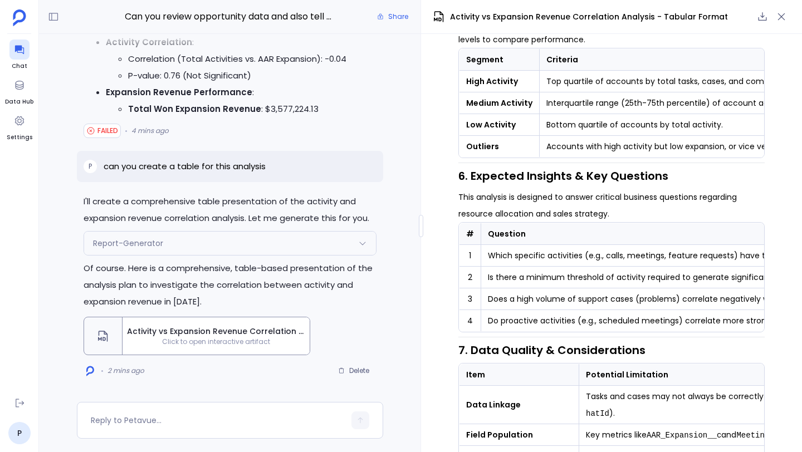
scroll to position [1959, 0]
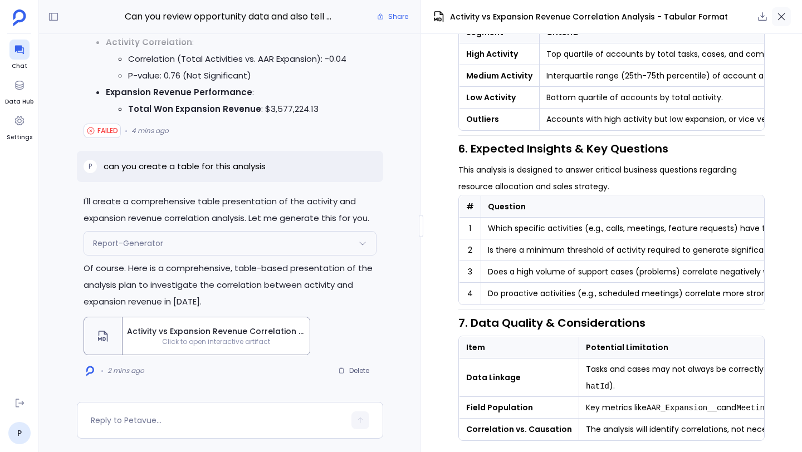
click at [788, 18] on button "button" at bounding box center [781, 16] width 19 height 19
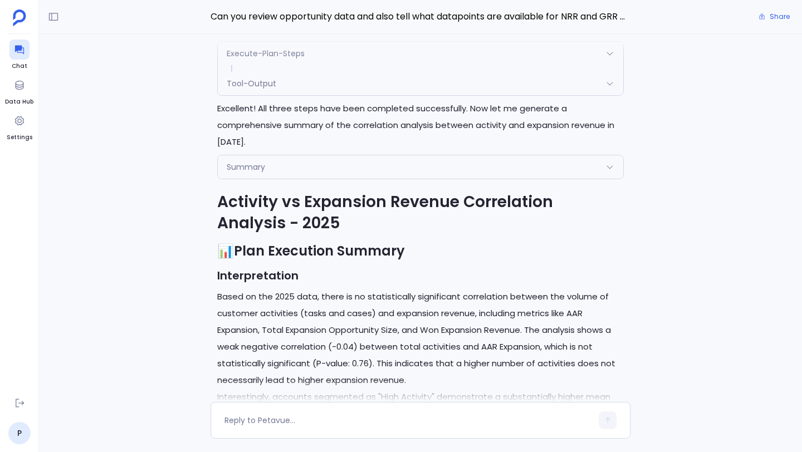
scroll to position [-1248, 0]
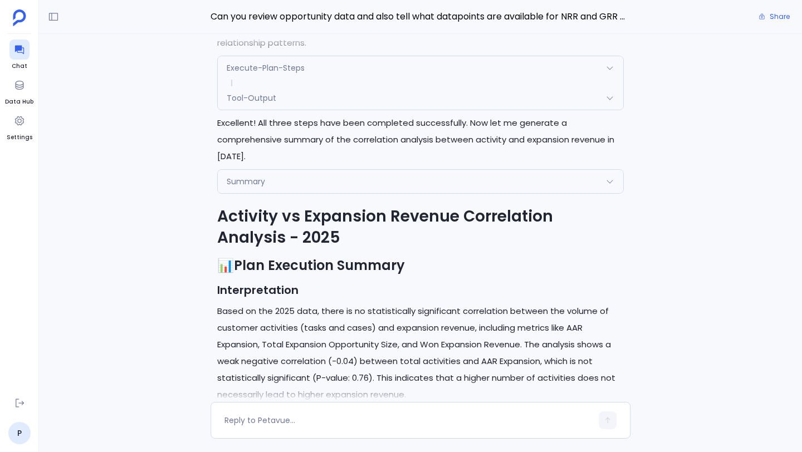
click at [322, 182] on div "Summary" at bounding box center [420, 181] width 405 height 23
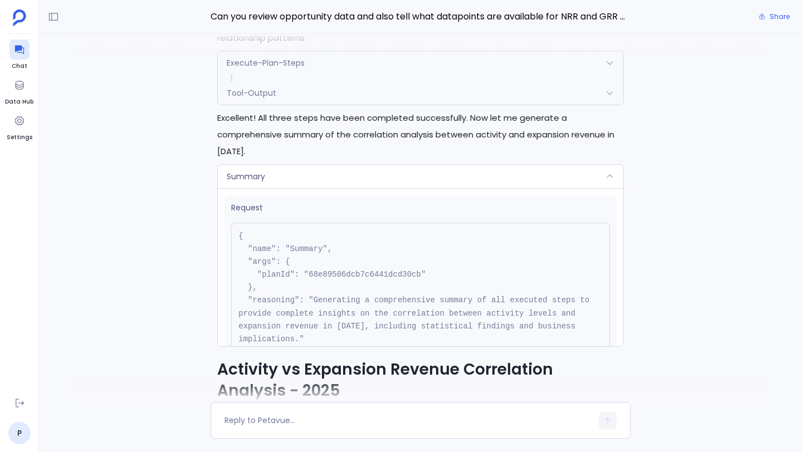
scroll to position [-1406, 0]
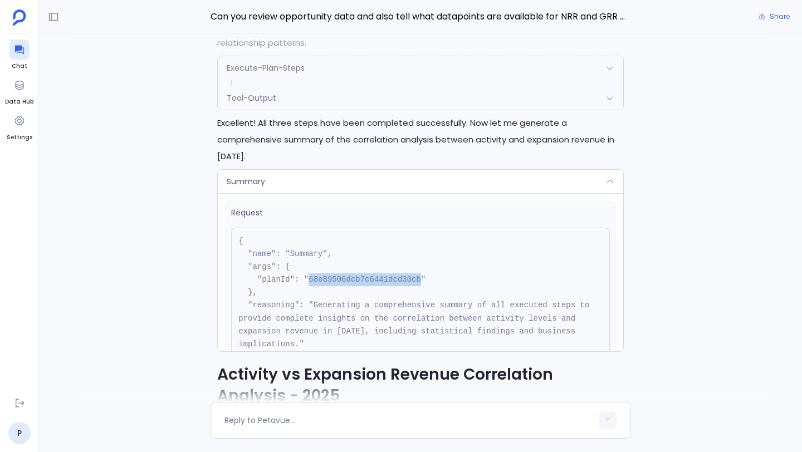
drag, startPoint x: 310, startPoint y: 279, endPoint x: 421, endPoint y: 282, distance: 111.4
click at [421, 282] on pre "{ "name": "Summary", "args": { "planId": "68e89506dcb7c6441dcd30cb" }, "reasoni…" at bounding box center [420, 299] width 379 height 143
copy pre "68e89506dcb7c6441dcd30cb"
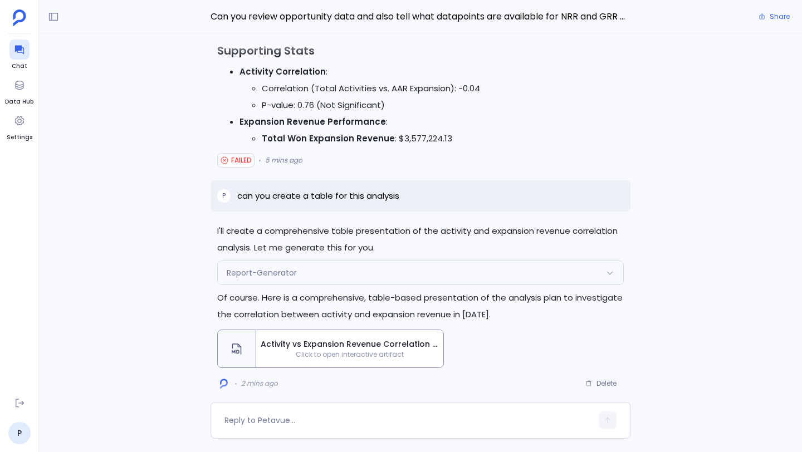
scroll to position [0, 0]
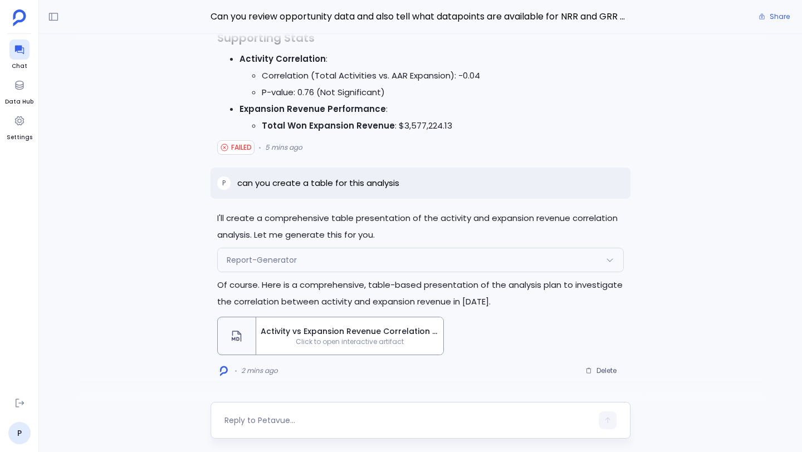
click at [377, 419] on textarea at bounding box center [407, 420] width 367 height 11
click at [342, 422] on textarea "can you rerun the analysis for 68e89506dcb7c6441dcd30cb" at bounding box center [407, 420] width 367 height 11
type textarea "can you rerun the analysis for plan ID 68e89506dcb7c6441dcd30cb"
click at [607, 420] on icon "button" at bounding box center [607, 420] width 8 height 8
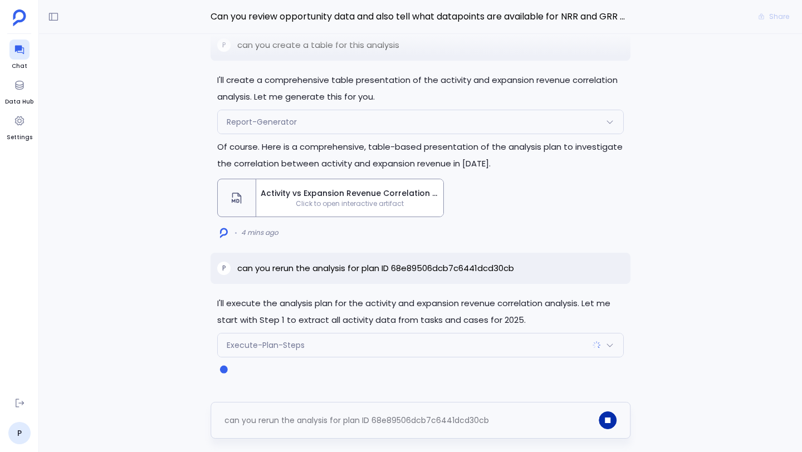
click at [608, 347] on icon at bounding box center [609, 345] width 9 height 9
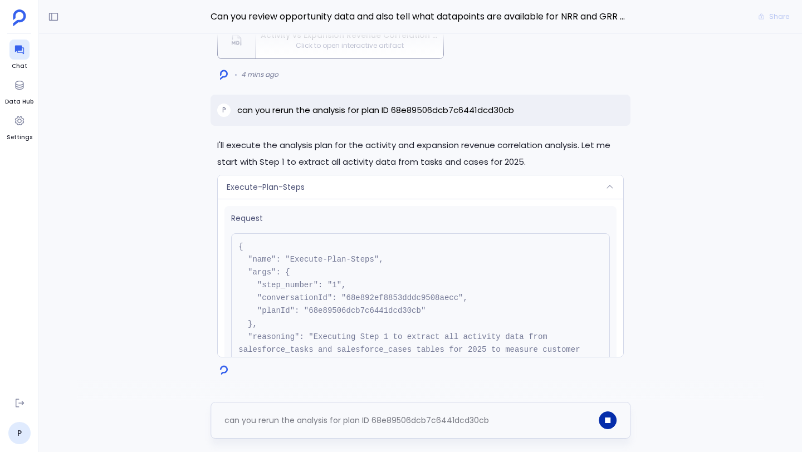
click at [611, 188] on icon at bounding box center [609, 187] width 9 height 9
